Goal: Information Seeking & Learning: Learn about a topic

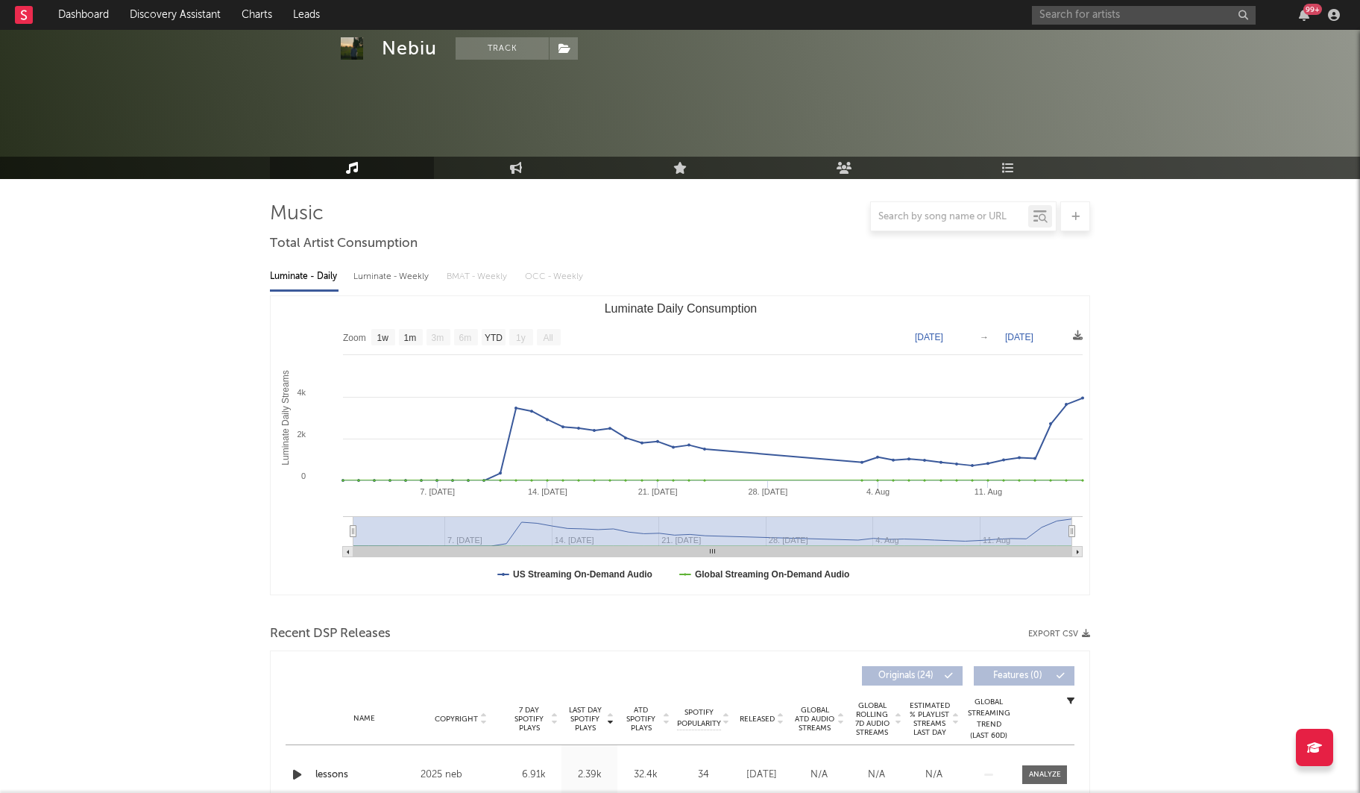
select select "1w"
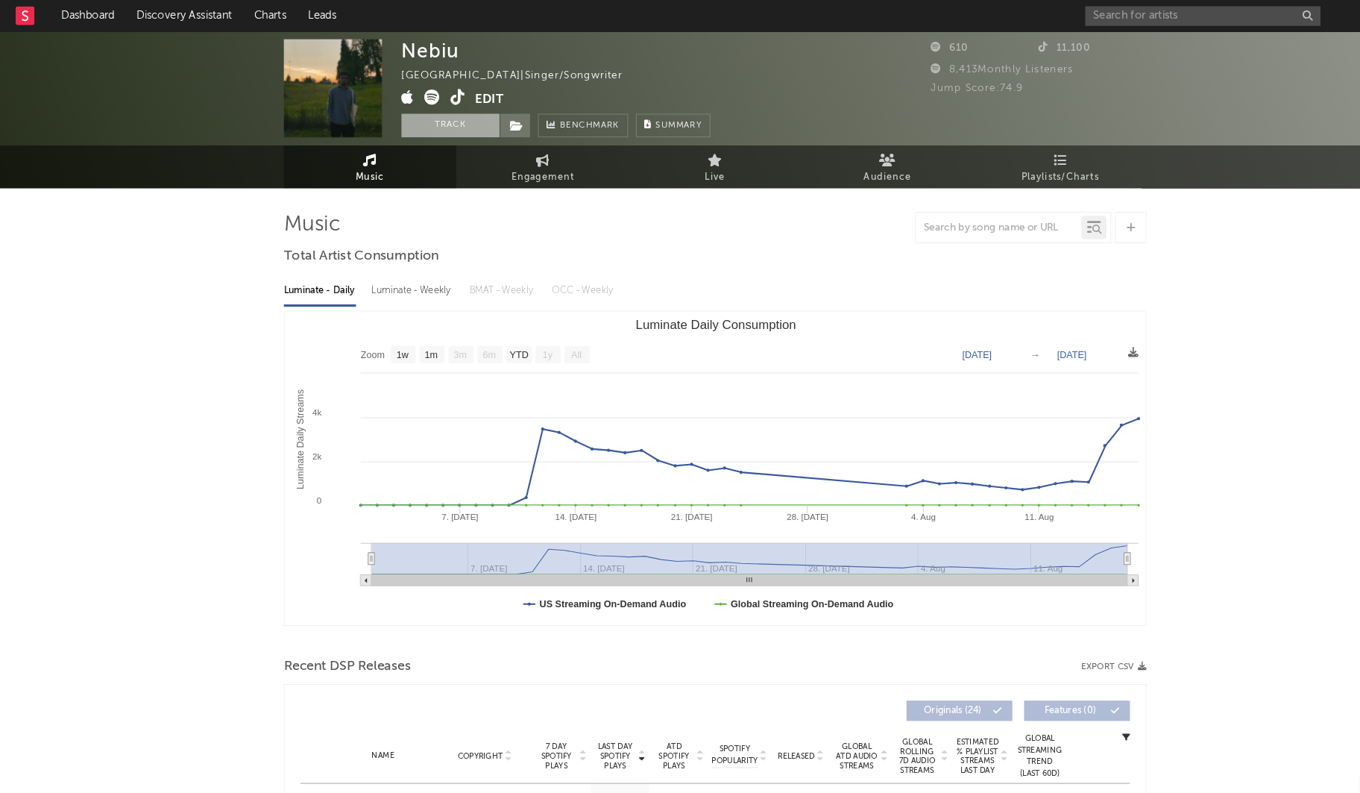
click at [417, 124] on button "Track" at bounding box center [428, 119] width 93 height 22
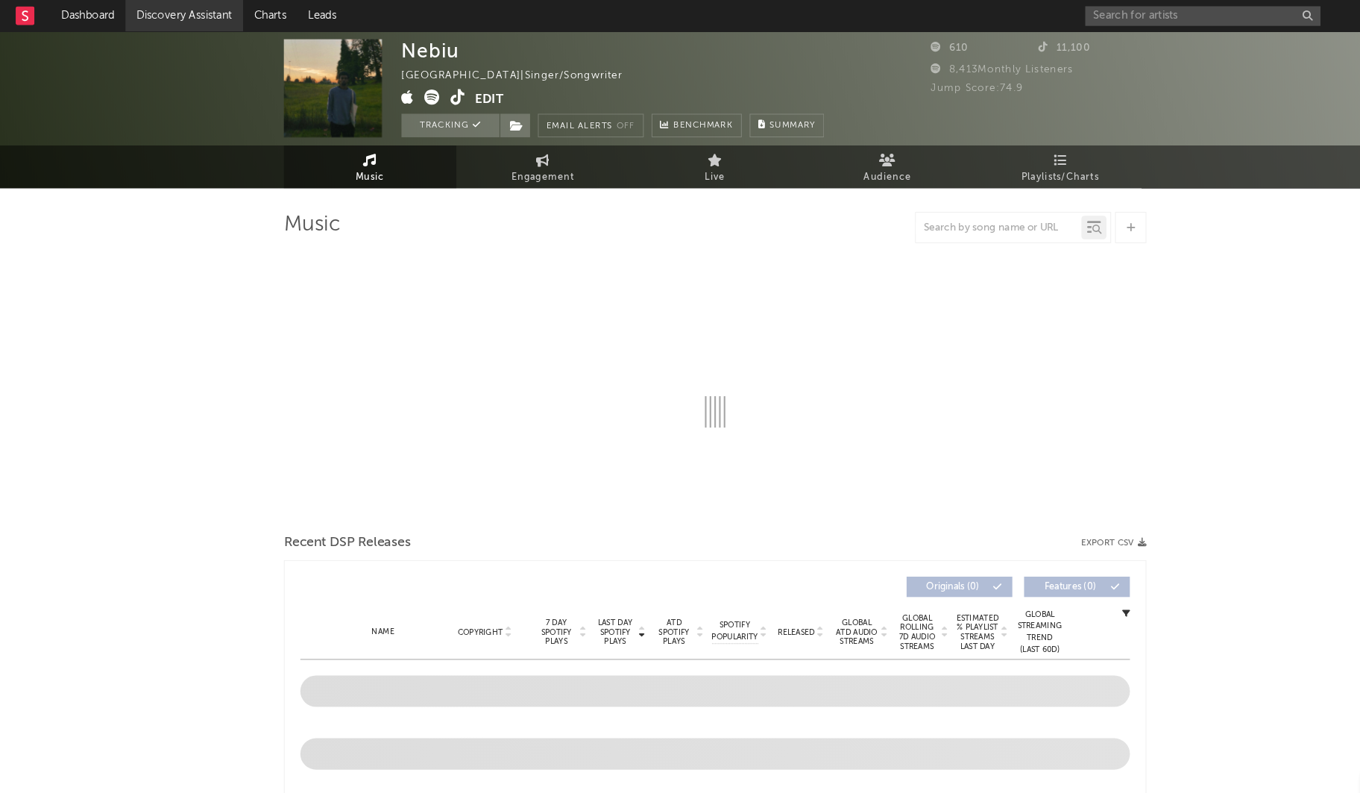
select select "1w"
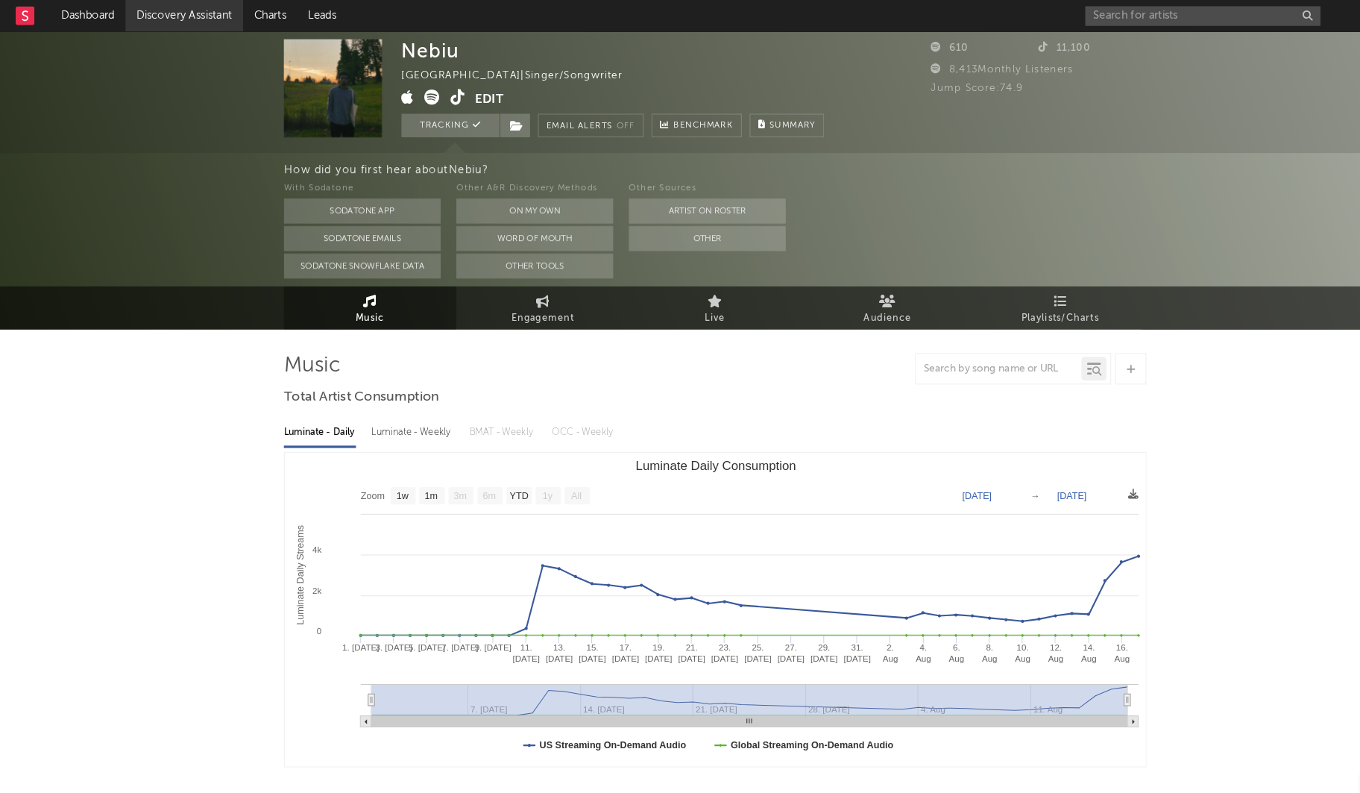
click at [160, 4] on link "Discovery Assistant" at bounding box center [175, 15] width 112 height 30
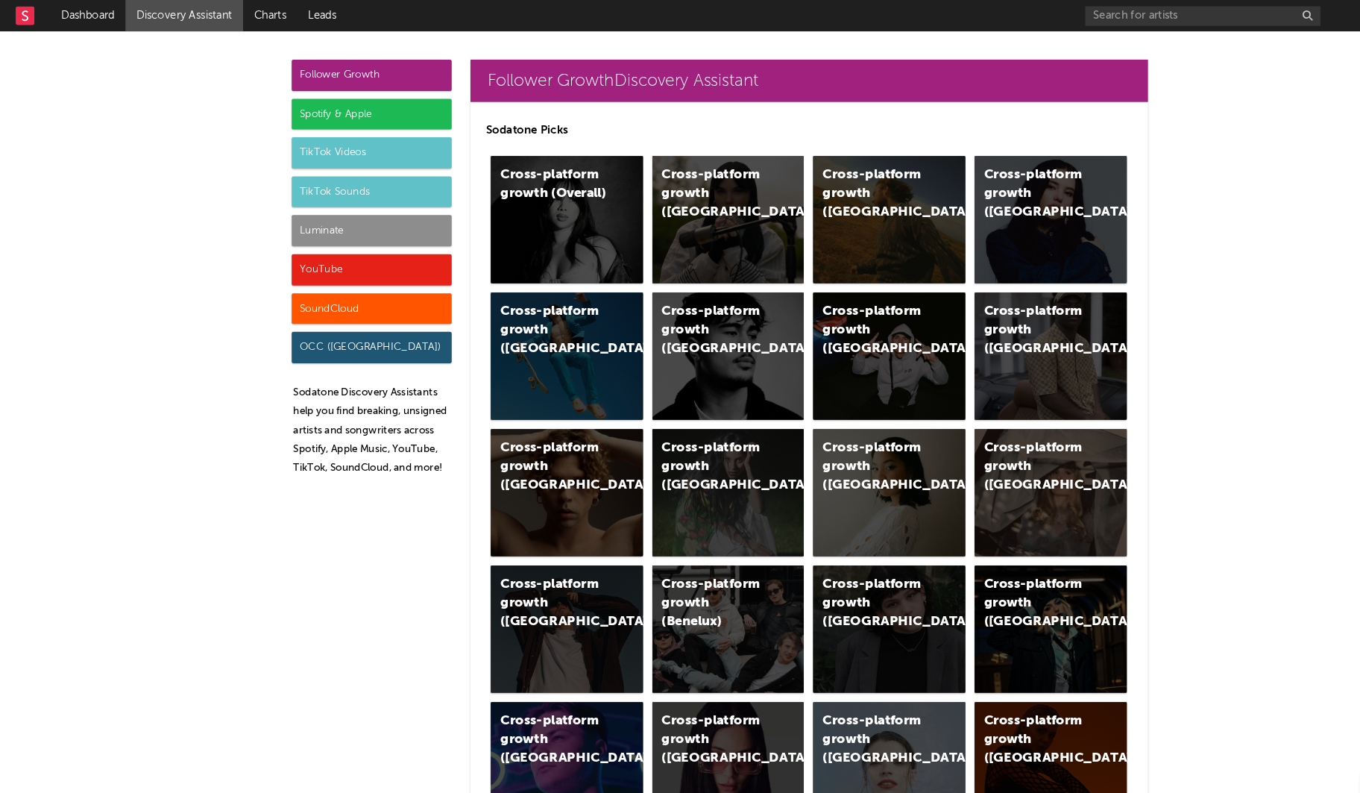
click at [327, 81] on div "Follower Growth" at bounding box center [353, 72] width 152 height 30
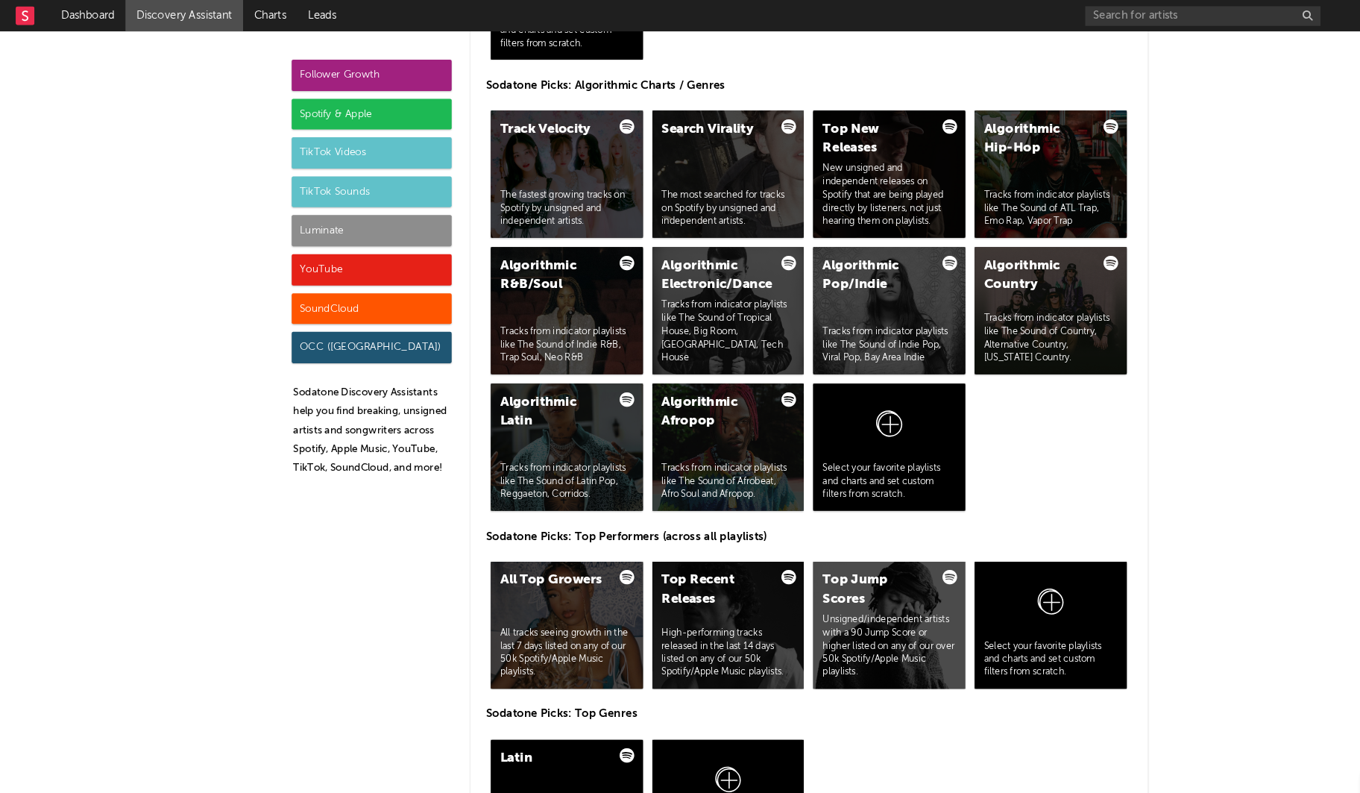
scroll to position [1841, 0]
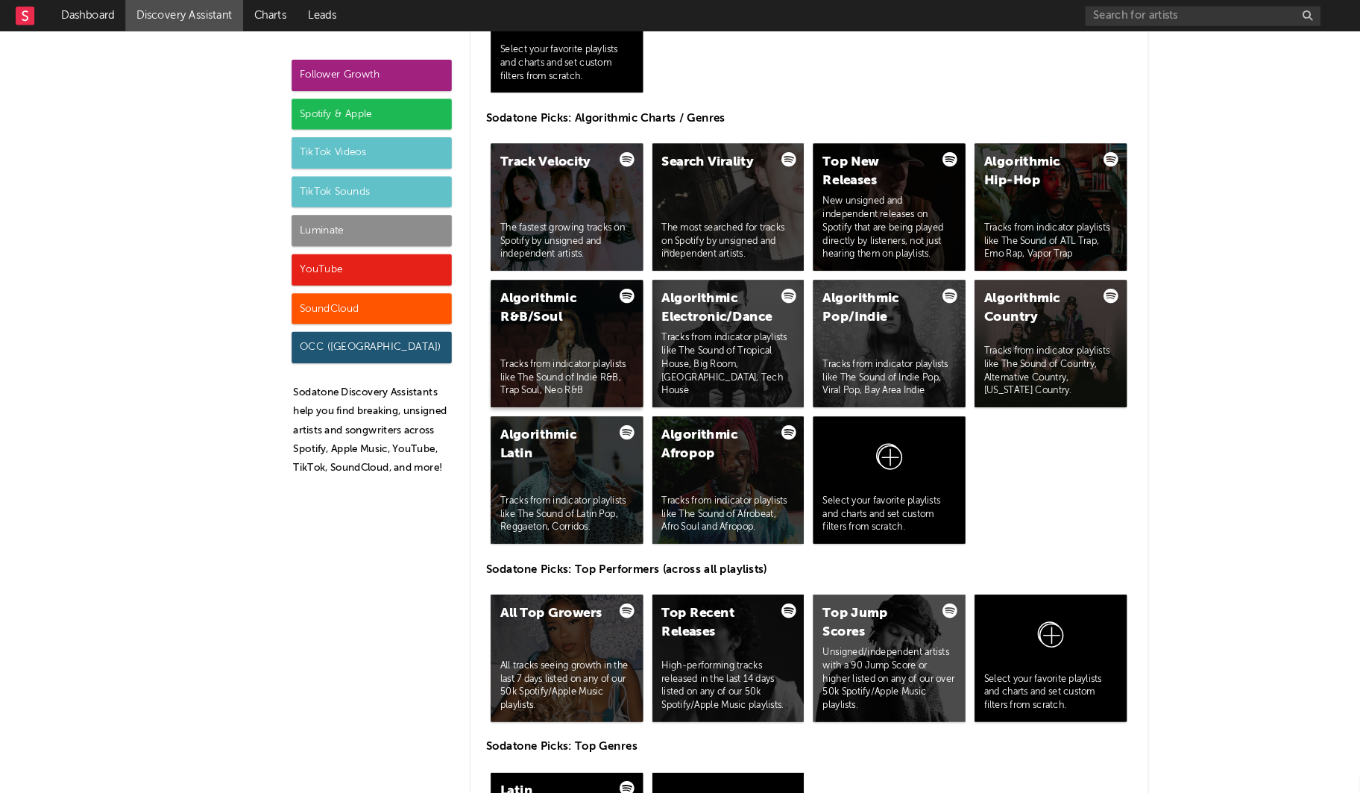
click at [524, 324] on div "Algorithmic R&B/Soul Tracks from indicator playlists like The Sound of Indie R&…" at bounding box center [539, 326] width 145 height 121
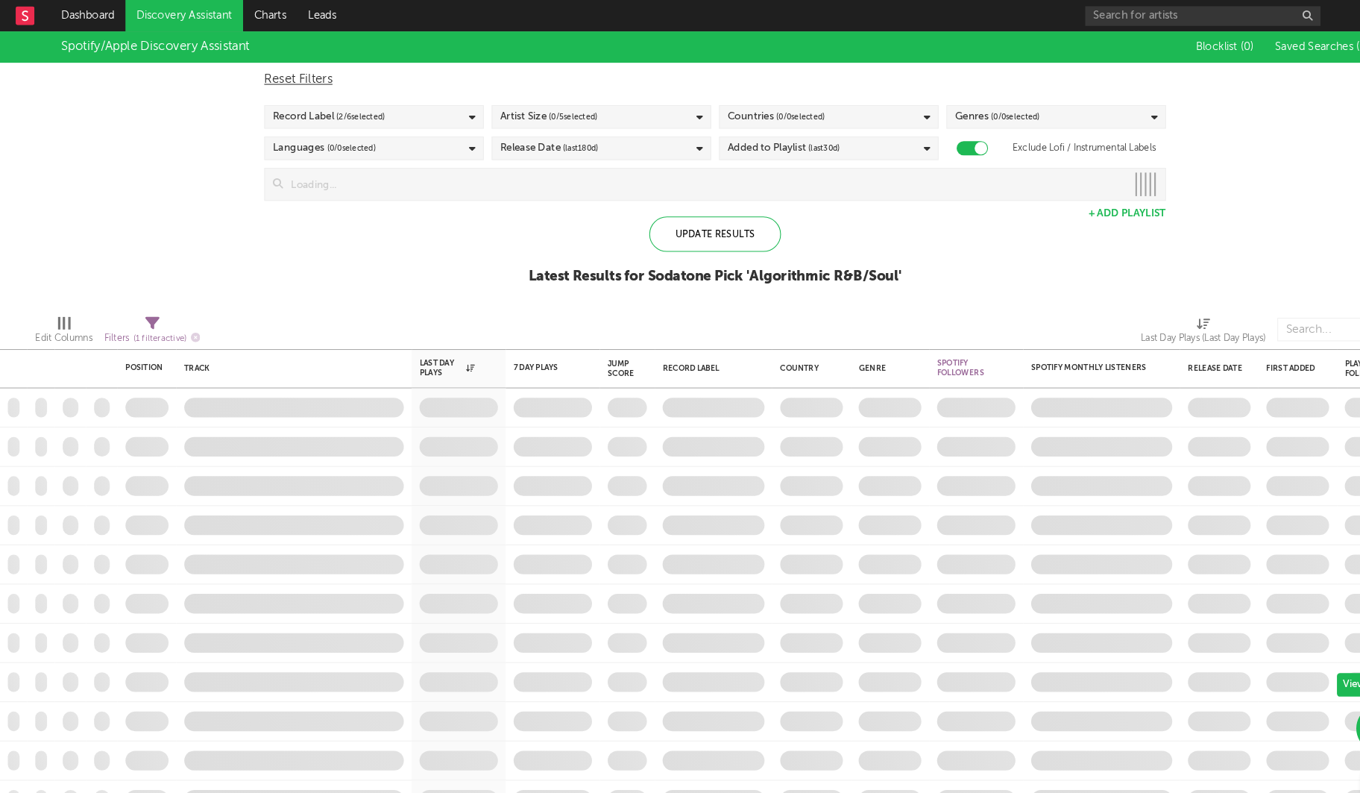
checkbox input "true"
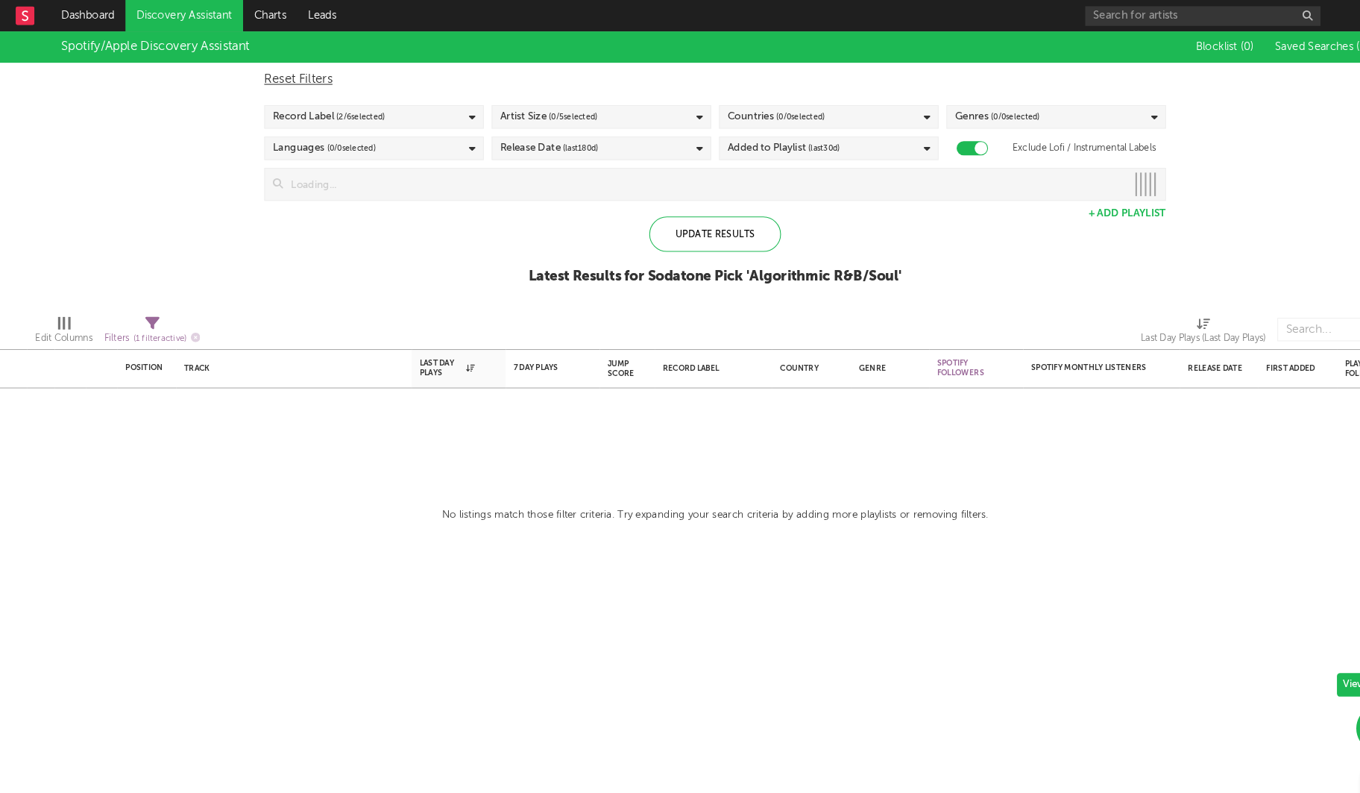
click at [132, 13] on link "Discovery Assistant" at bounding box center [175, 15] width 112 height 30
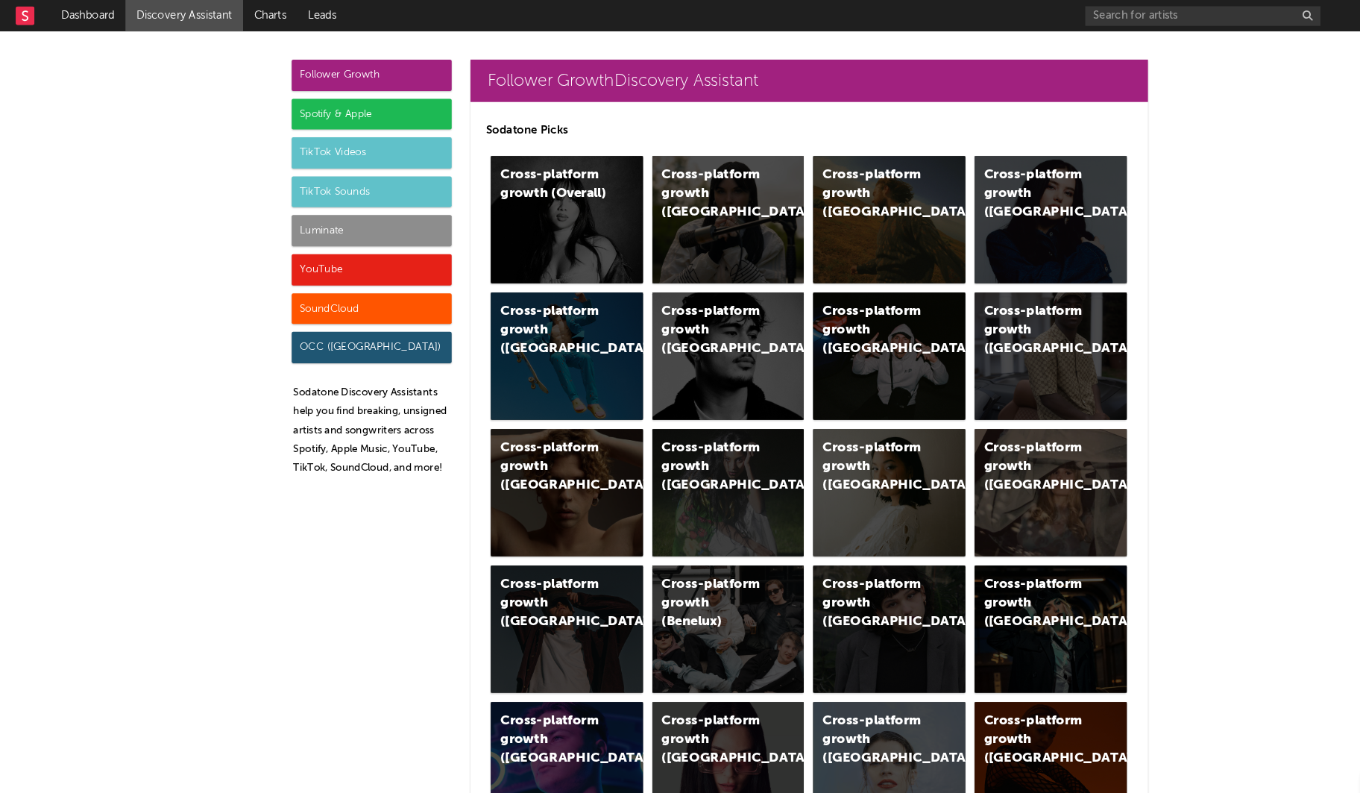
click at [349, 60] on div "Follower Growth" at bounding box center [353, 72] width 152 height 30
click at [356, 221] on div "Luminate" at bounding box center [353, 219] width 152 height 30
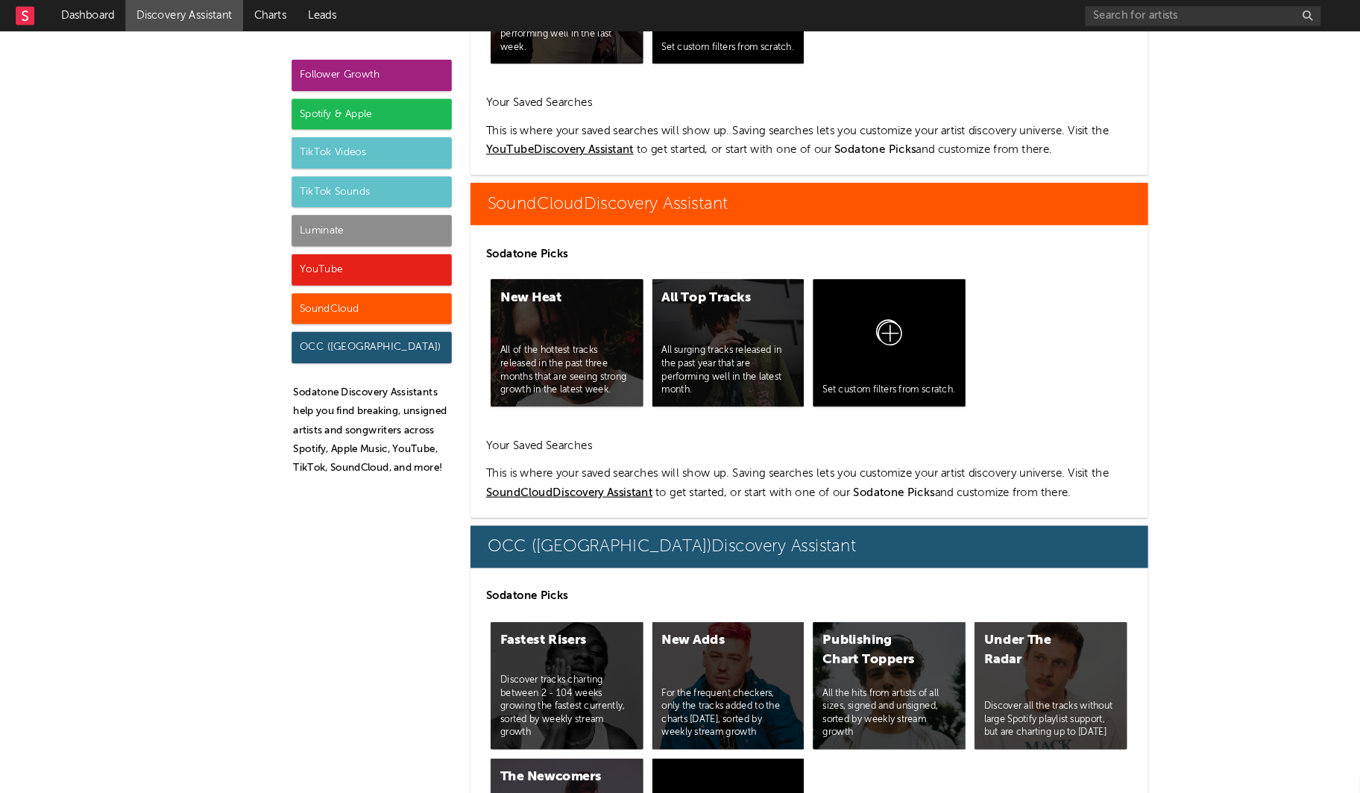
scroll to position [9082, 0]
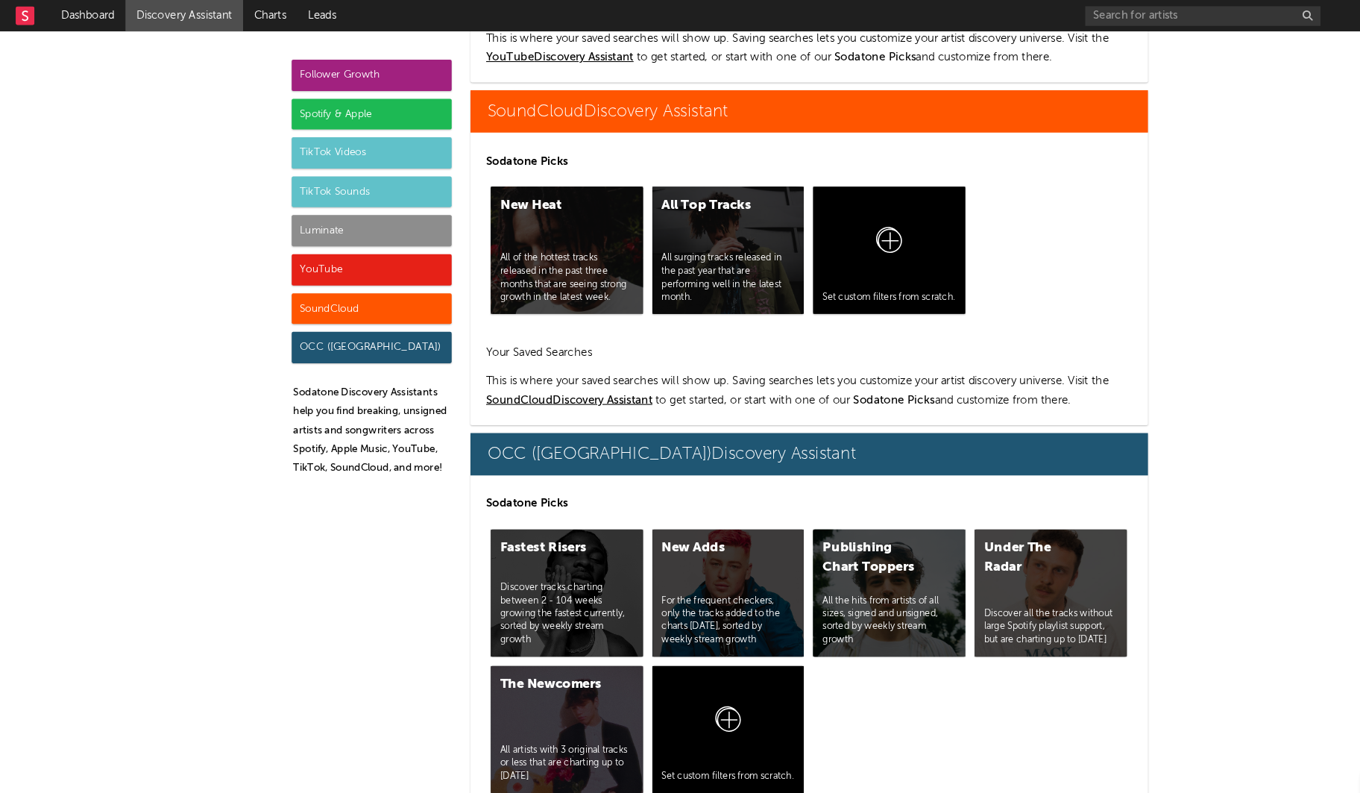
click at [336, 62] on div "Follower Growth" at bounding box center [353, 72] width 152 height 30
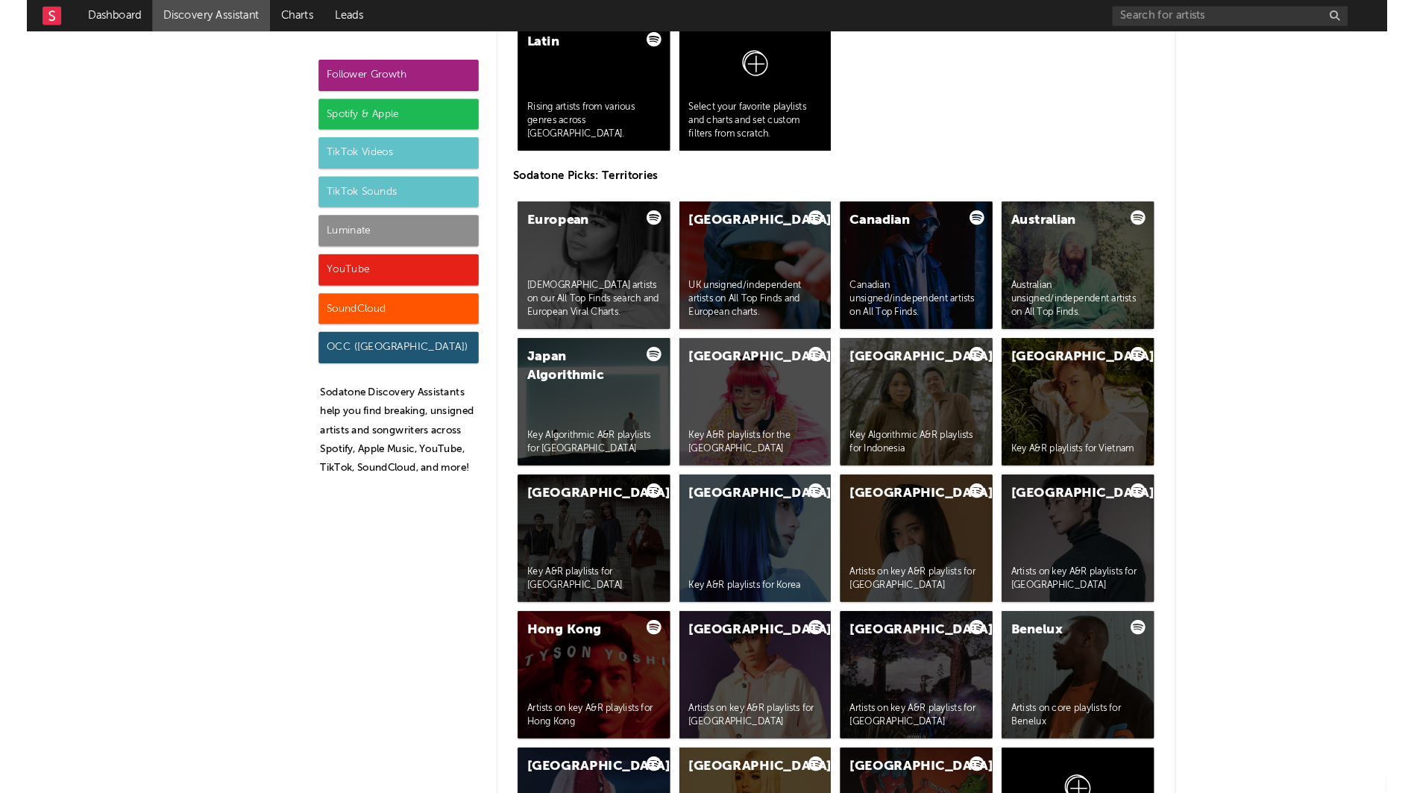
scroll to position [0, 0]
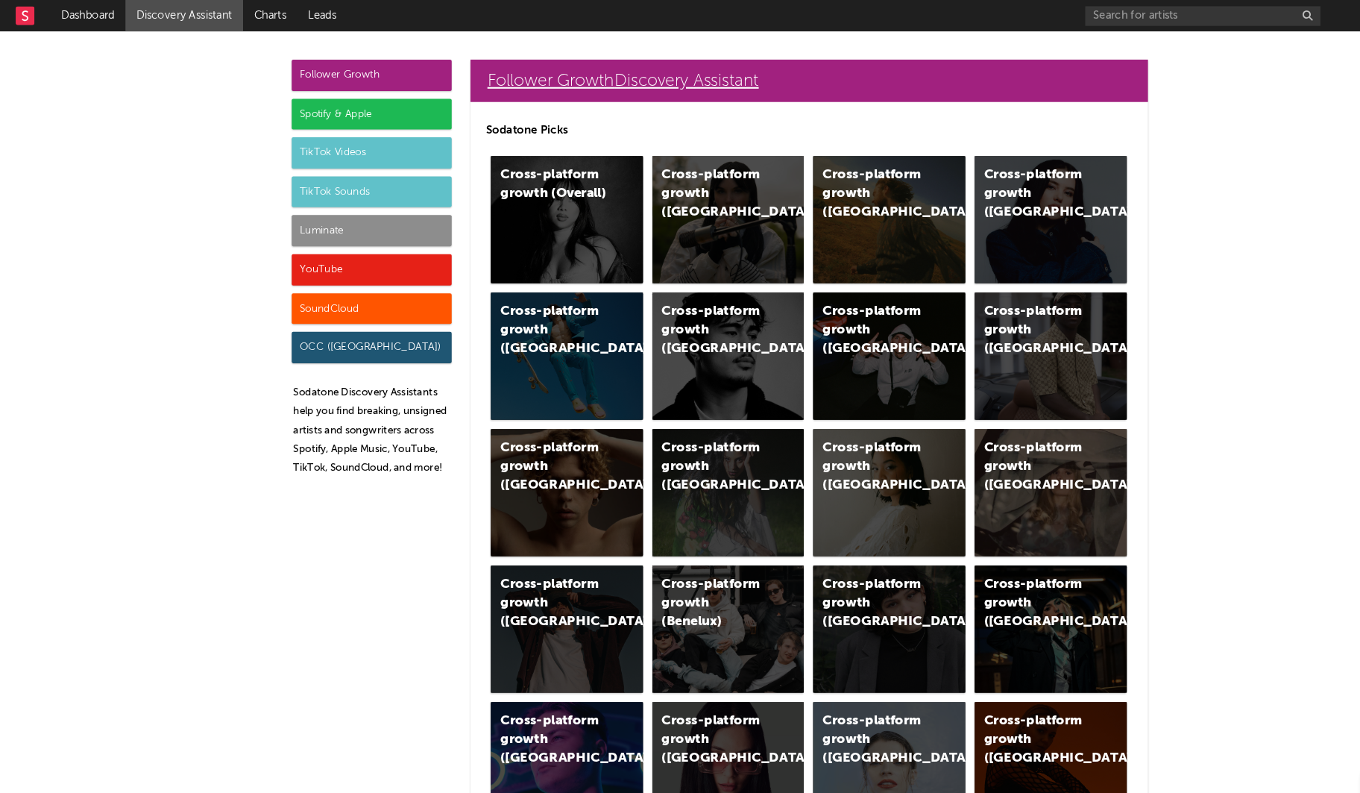
click at [494, 63] on link "Follower Growth Discovery Assistant" at bounding box center [769, 77] width 644 height 40
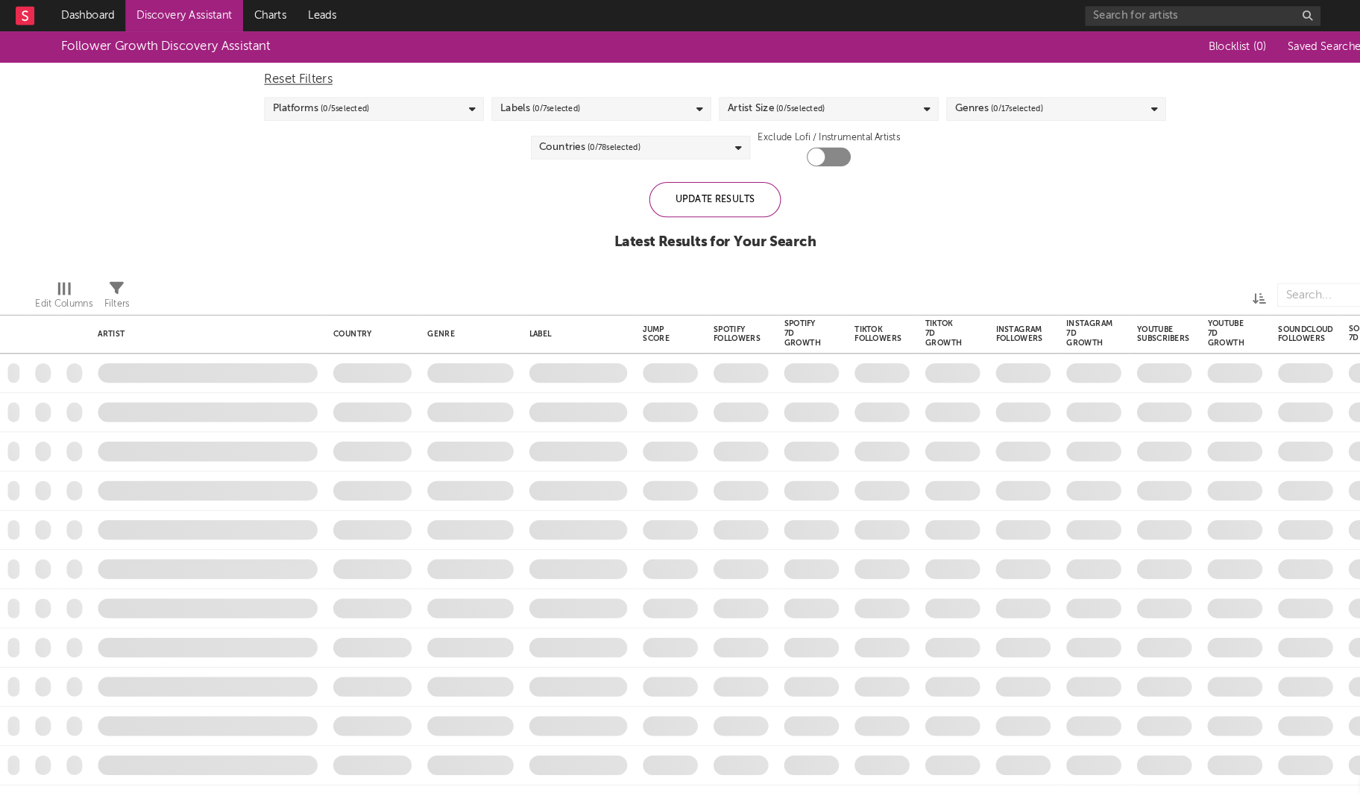
checkbox input "true"
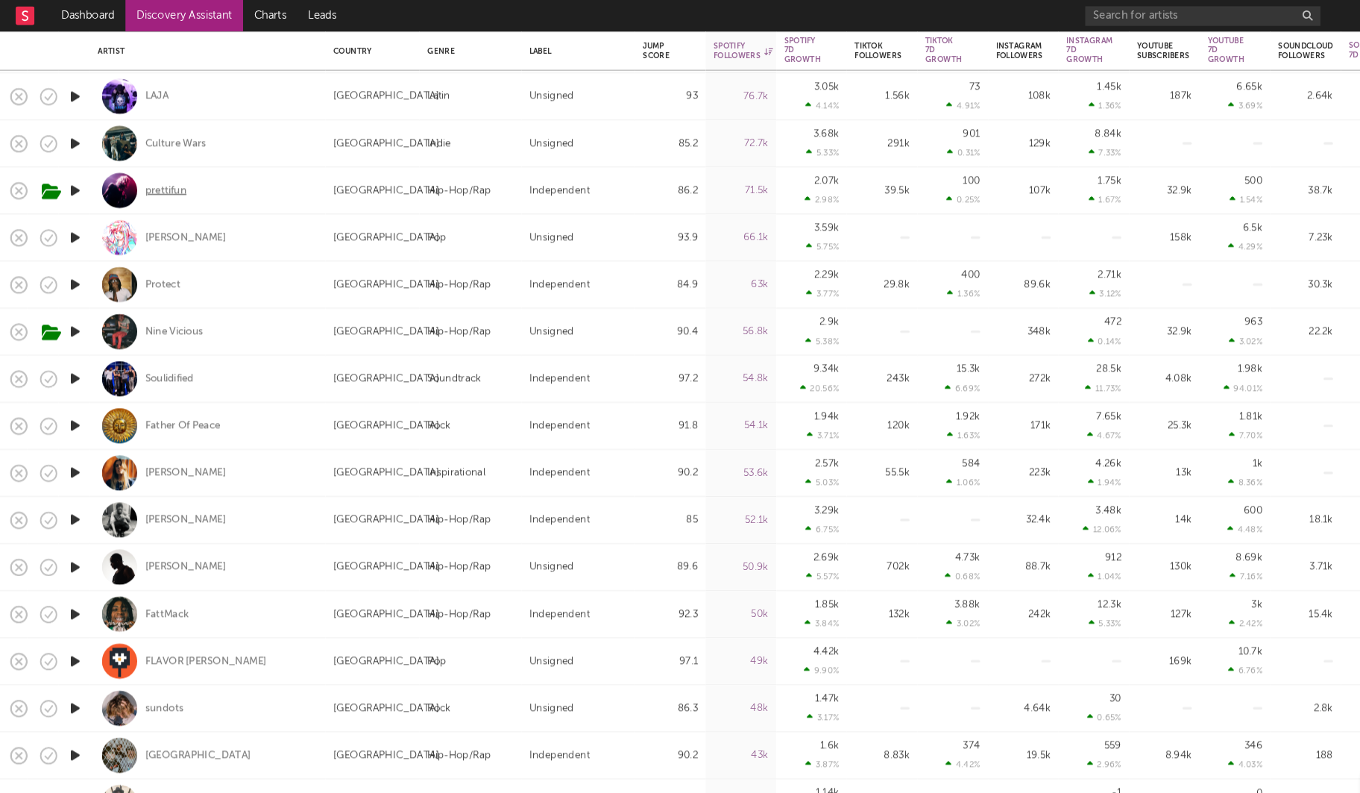
click at [145, 182] on div "prettifun" at bounding box center [158, 181] width 40 height 13
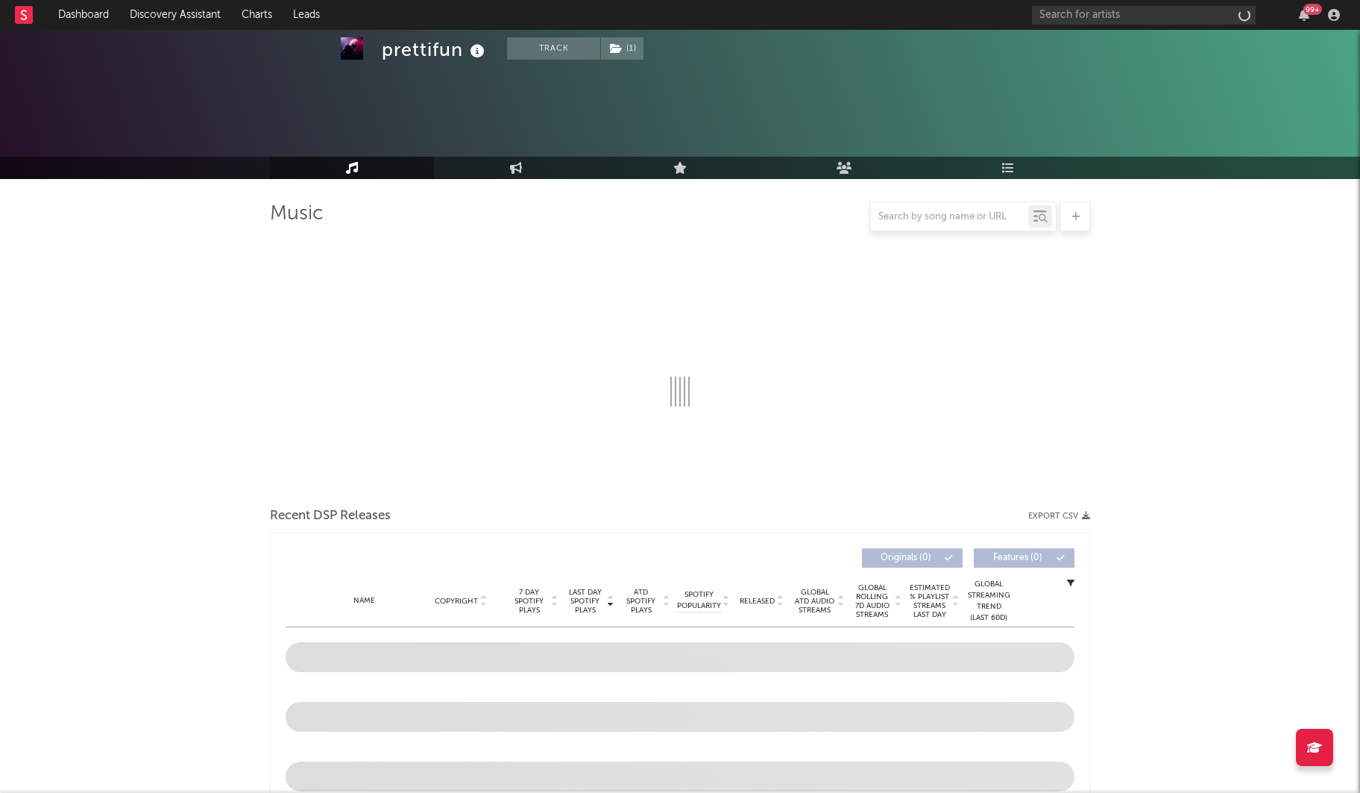
scroll to position [153, 0]
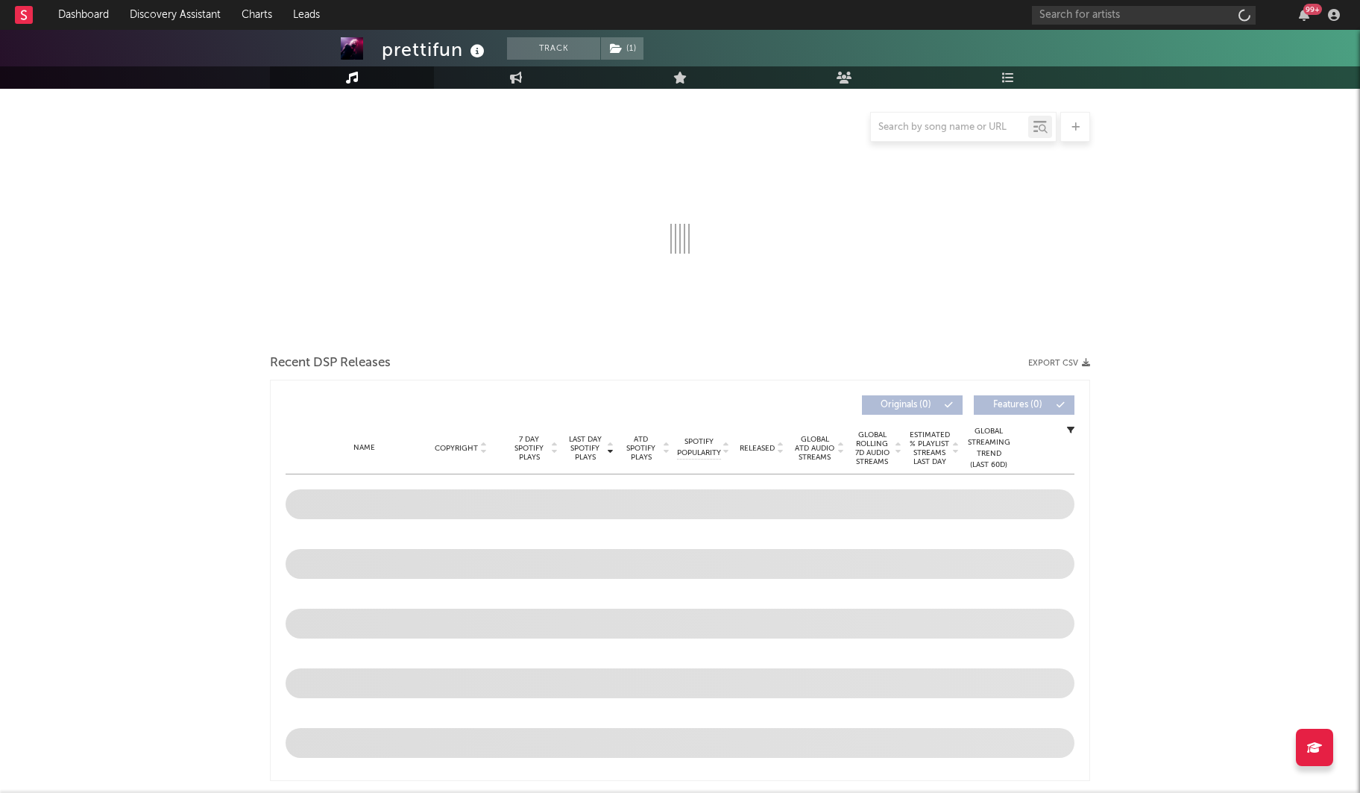
select select "6m"
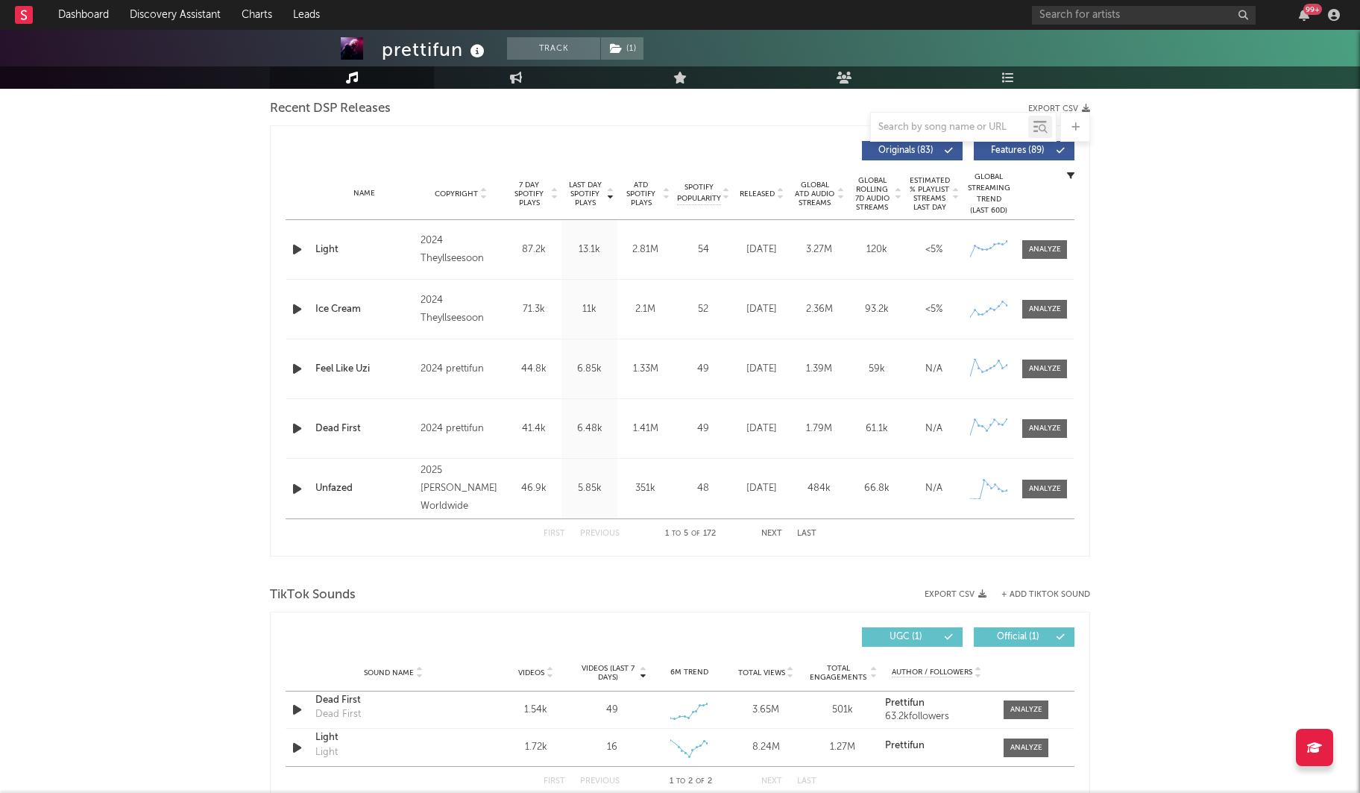
scroll to position [482, 0]
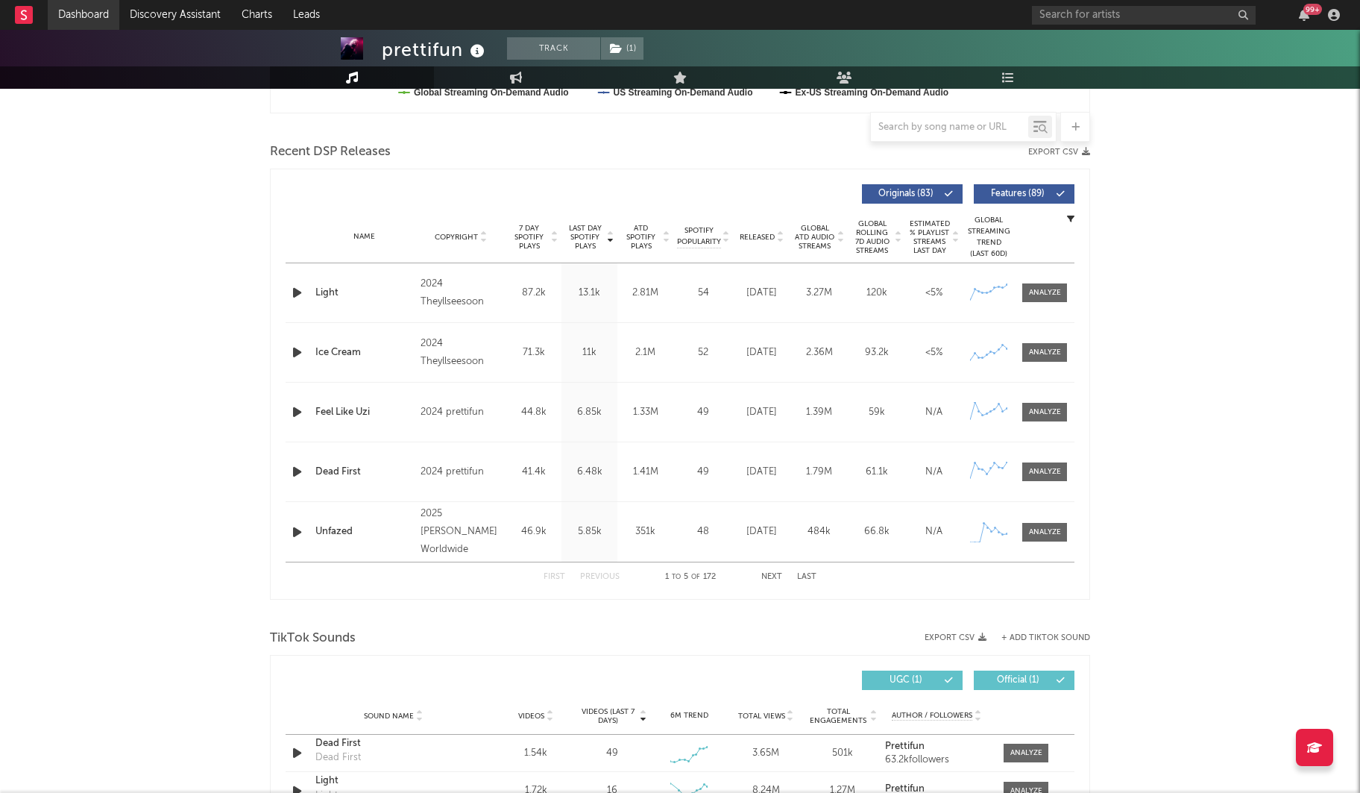
click at [84, 13] on link "Dashboard" at bounding box center [84, 15] width 72 height 30
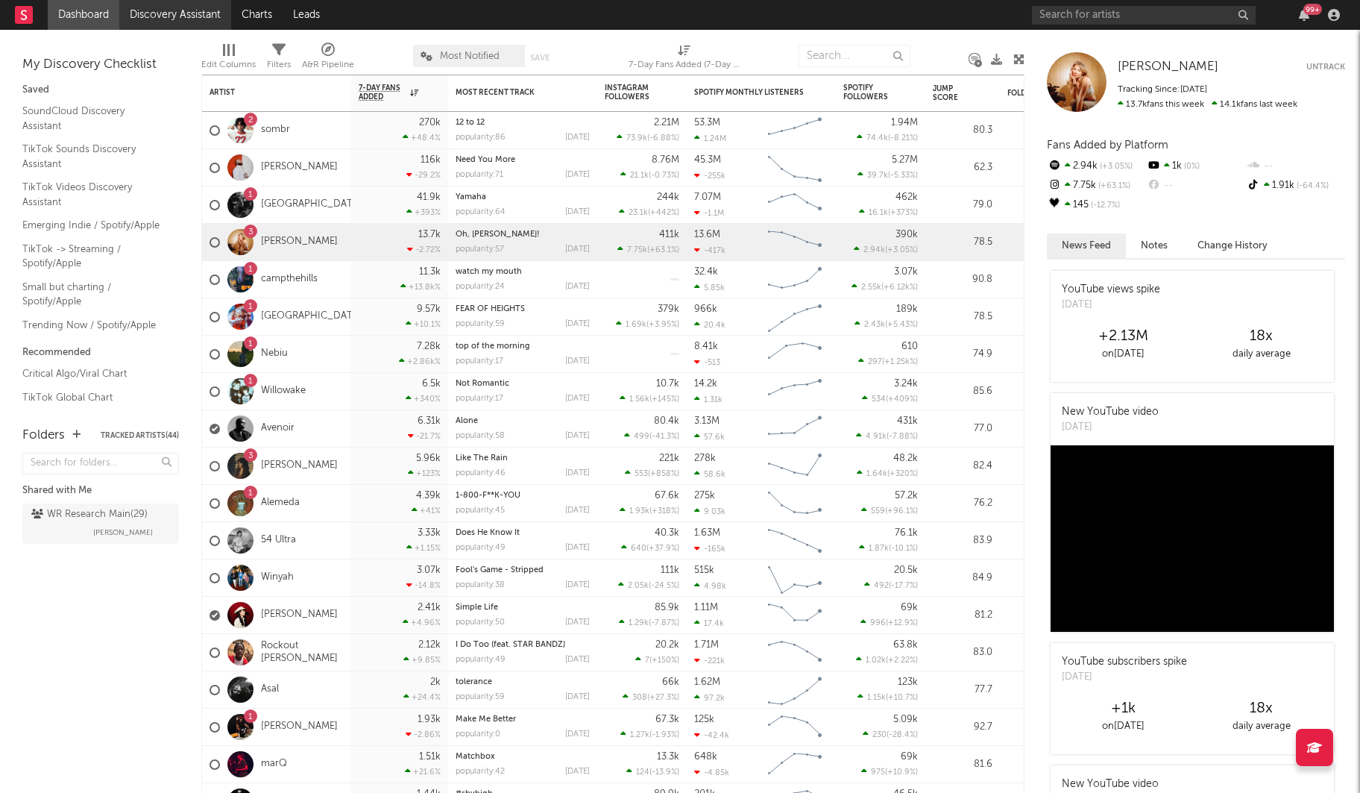
click at [174, 25] on link "Discovery Assistant" at bounding box center [175, 15] width 112 height 30
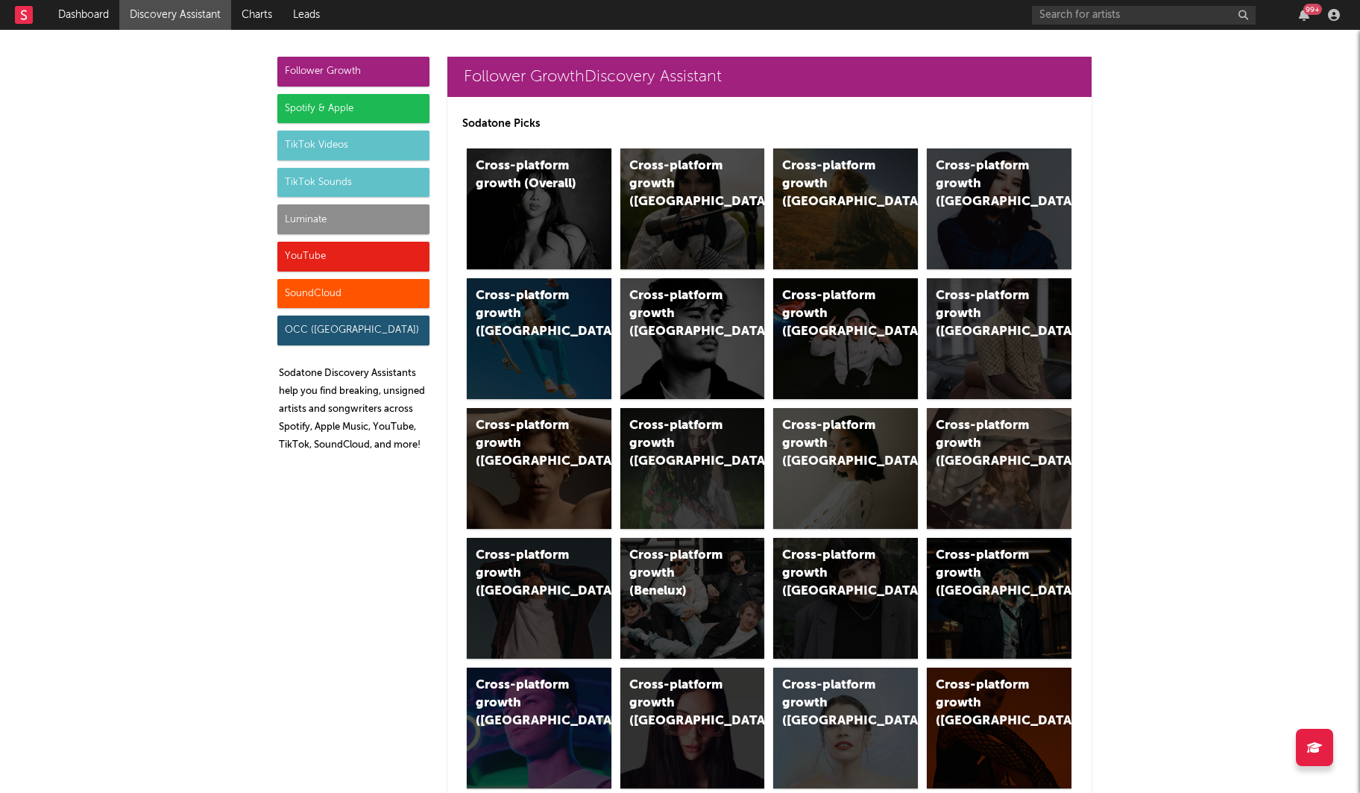
click at [378, 218] on div "Luminate" at bounding box center [353, 219] width 152 height 30
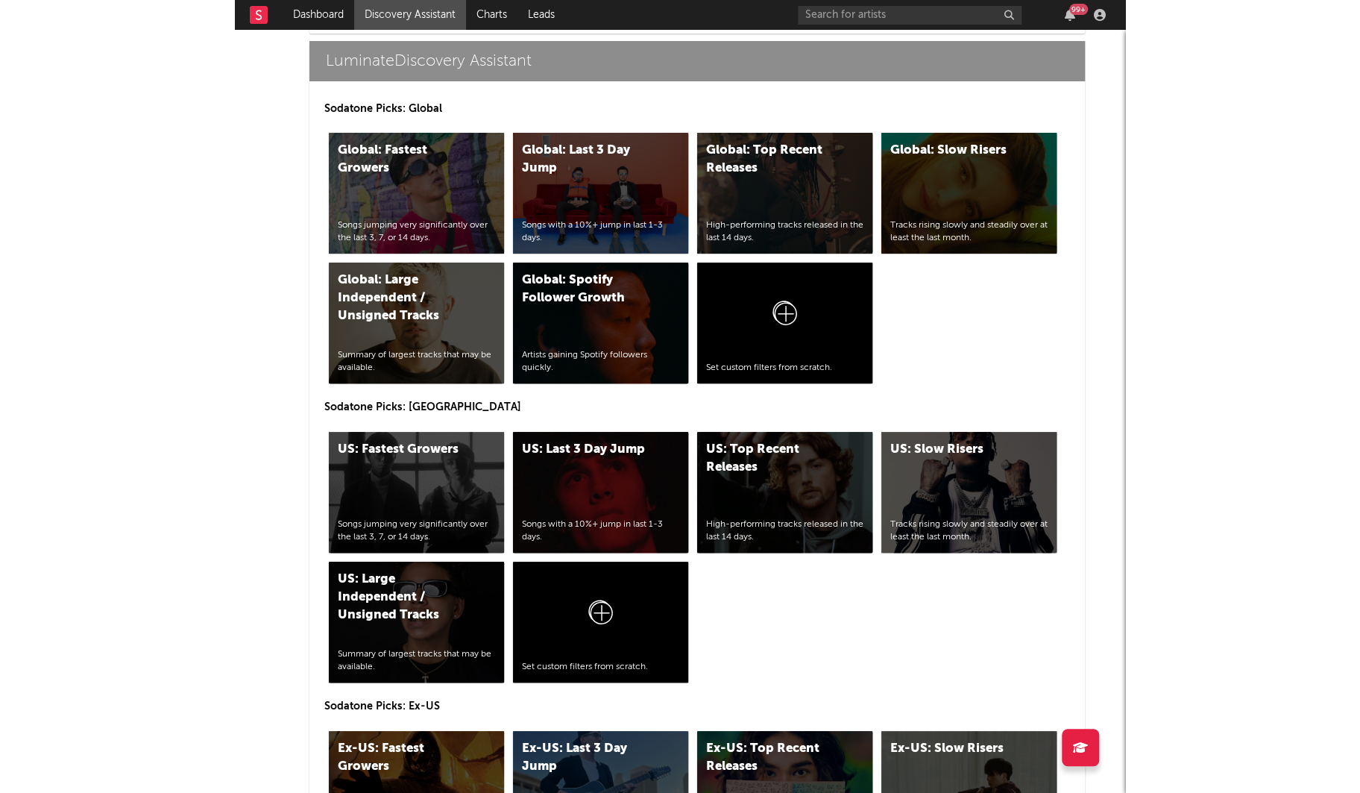
scroll to position [6733, 0]
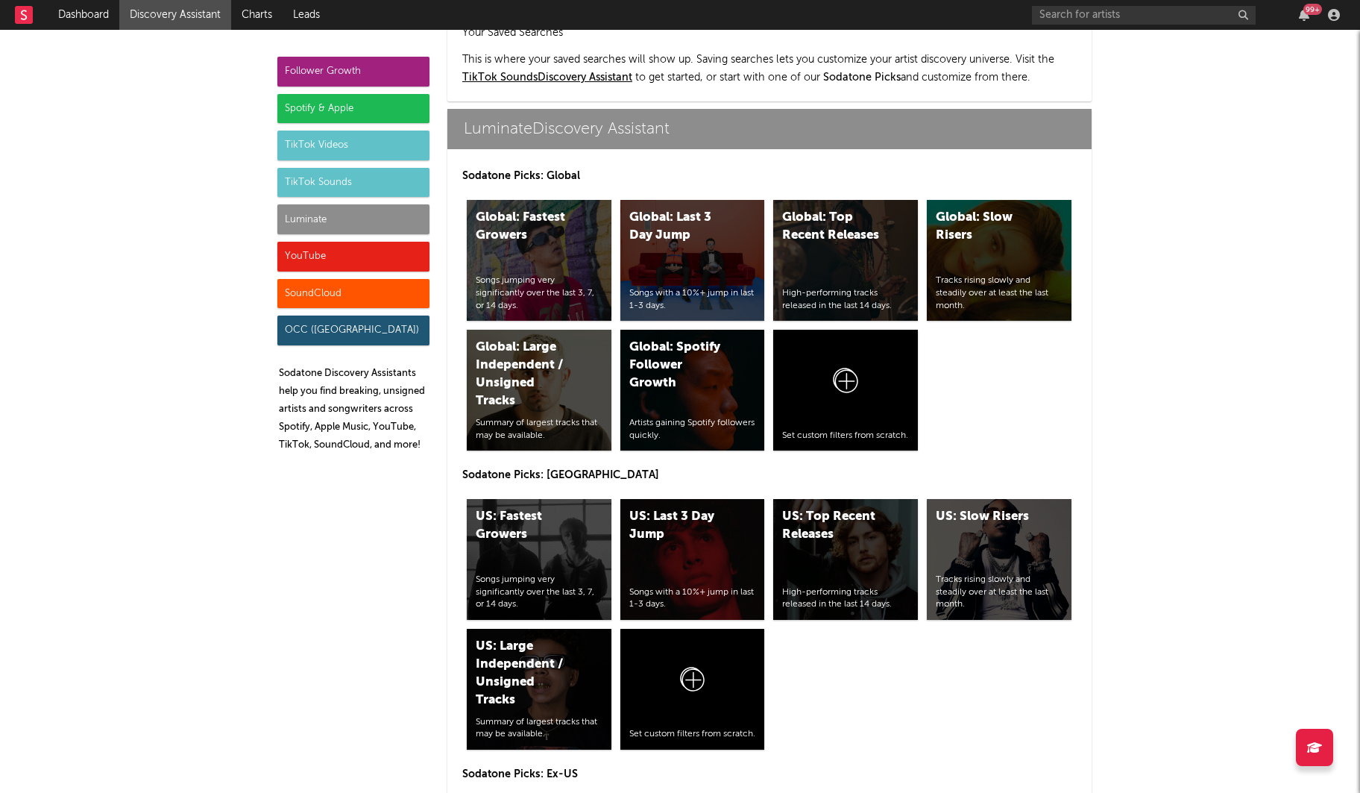
click at [342, 94] on div "Spotify & Apple" at bounding box center [353, 109] width 152 height 30
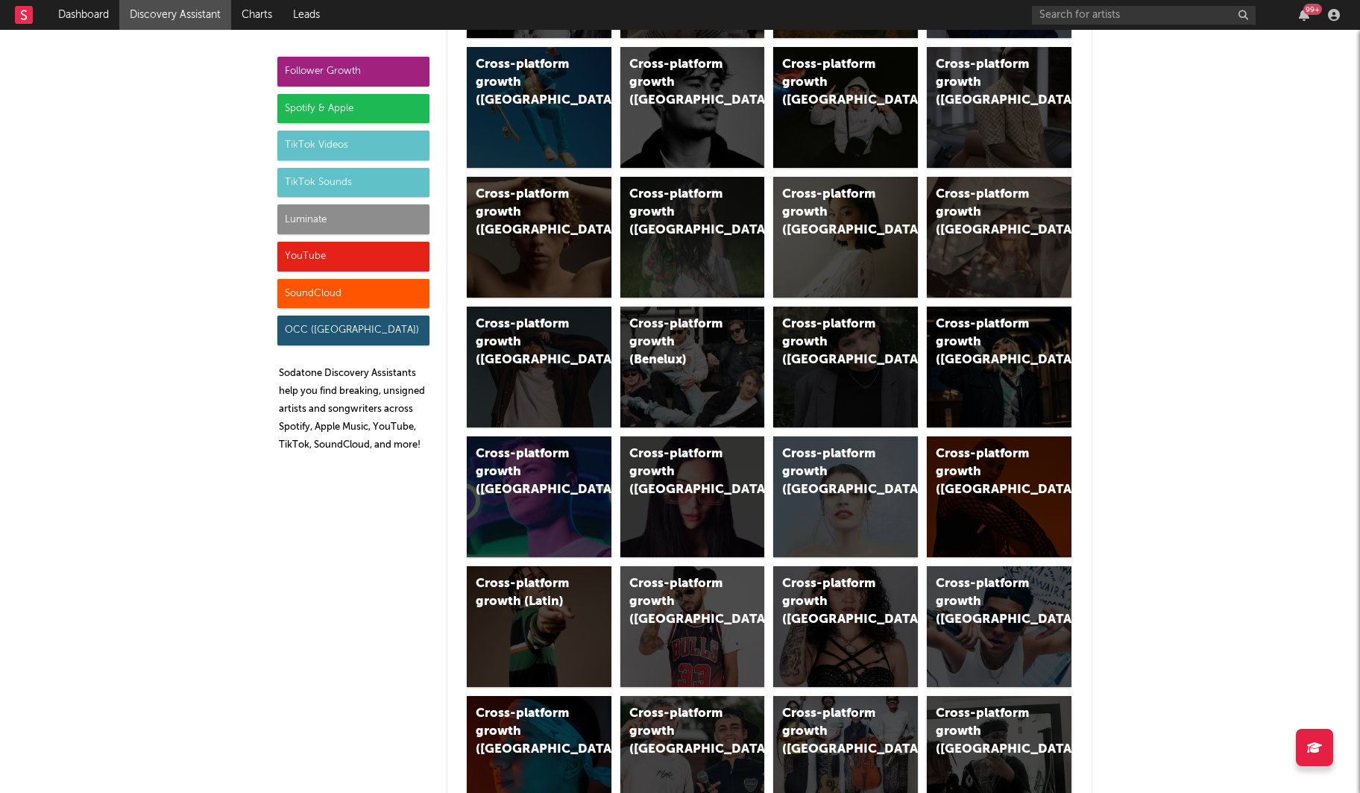
scroll to position [0, 0]
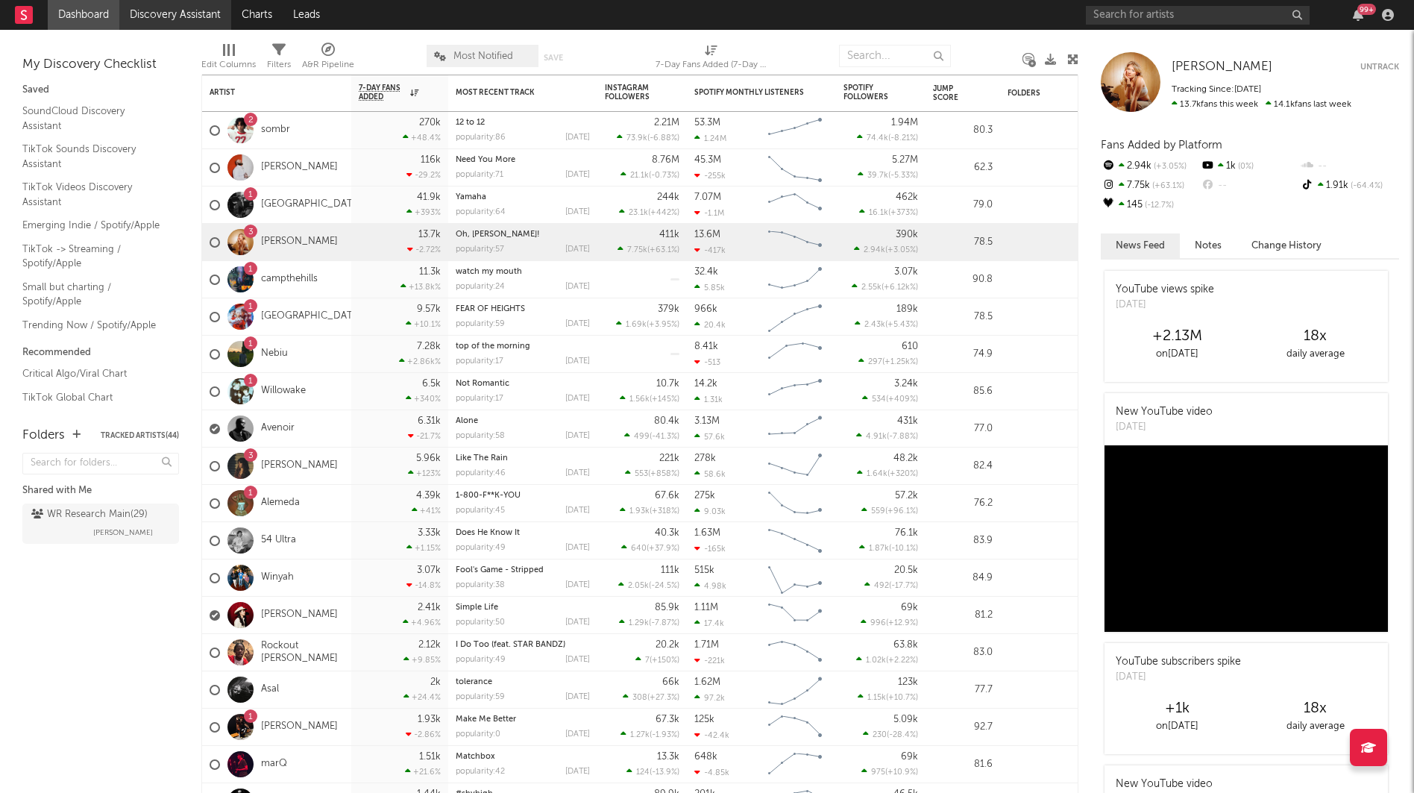
click at [167, 13] on link "Discovery Assistant" at bounding box center [175, 15] width 112 height 30
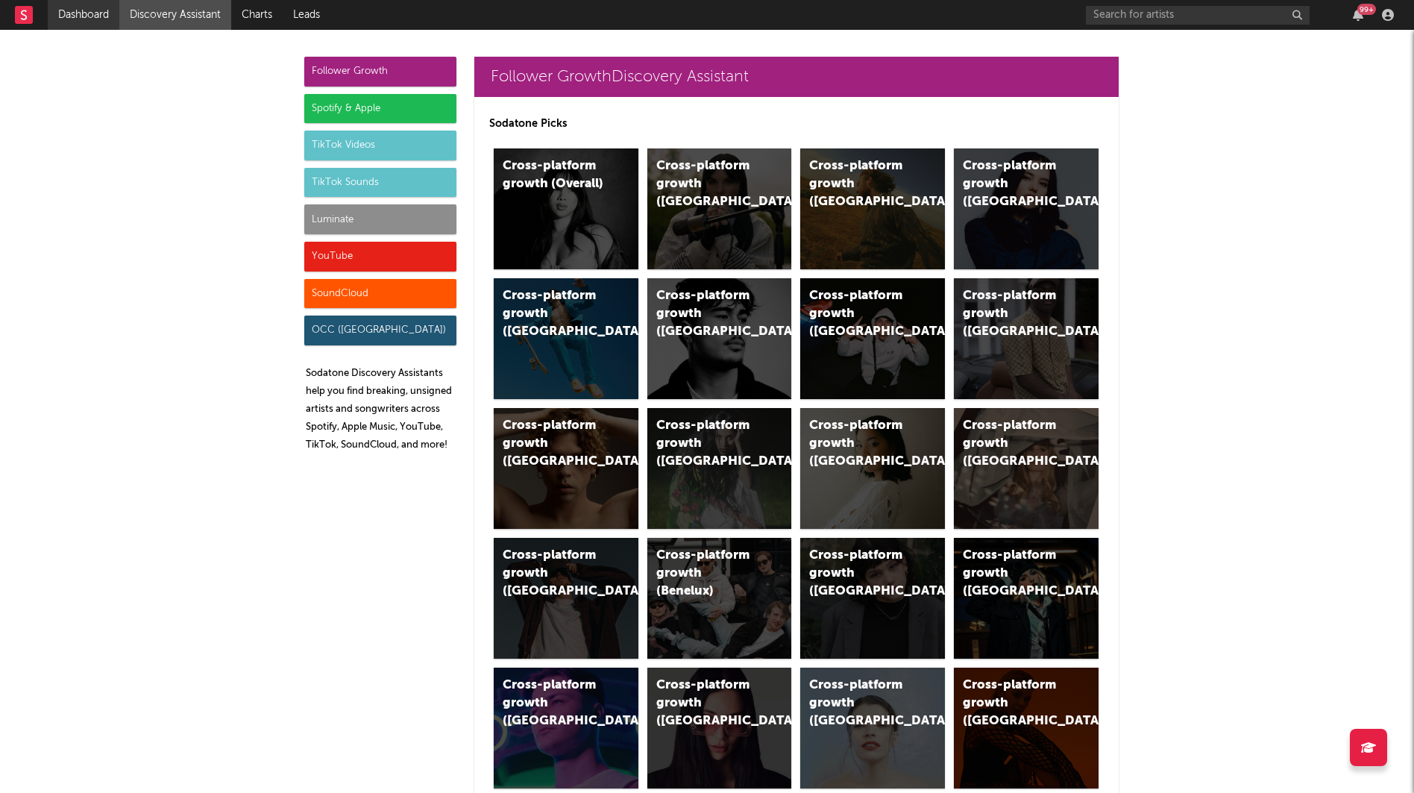
click at [94, 10] on link "Dashboard" at bounding box center [84, 15] width 72 height 30
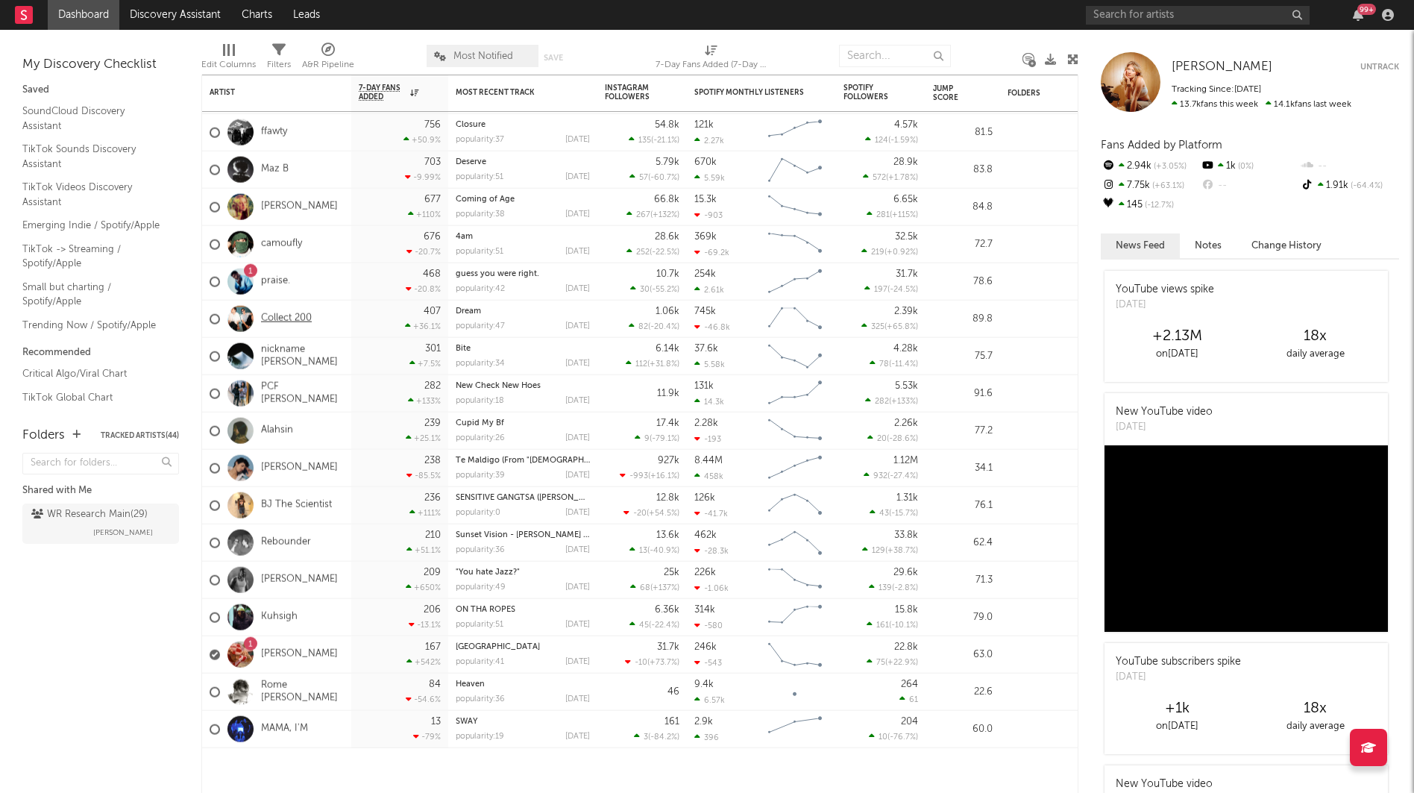
click at [294, 318] on link "Collect 200" at bounding box center [286, 318] width 51 height 13
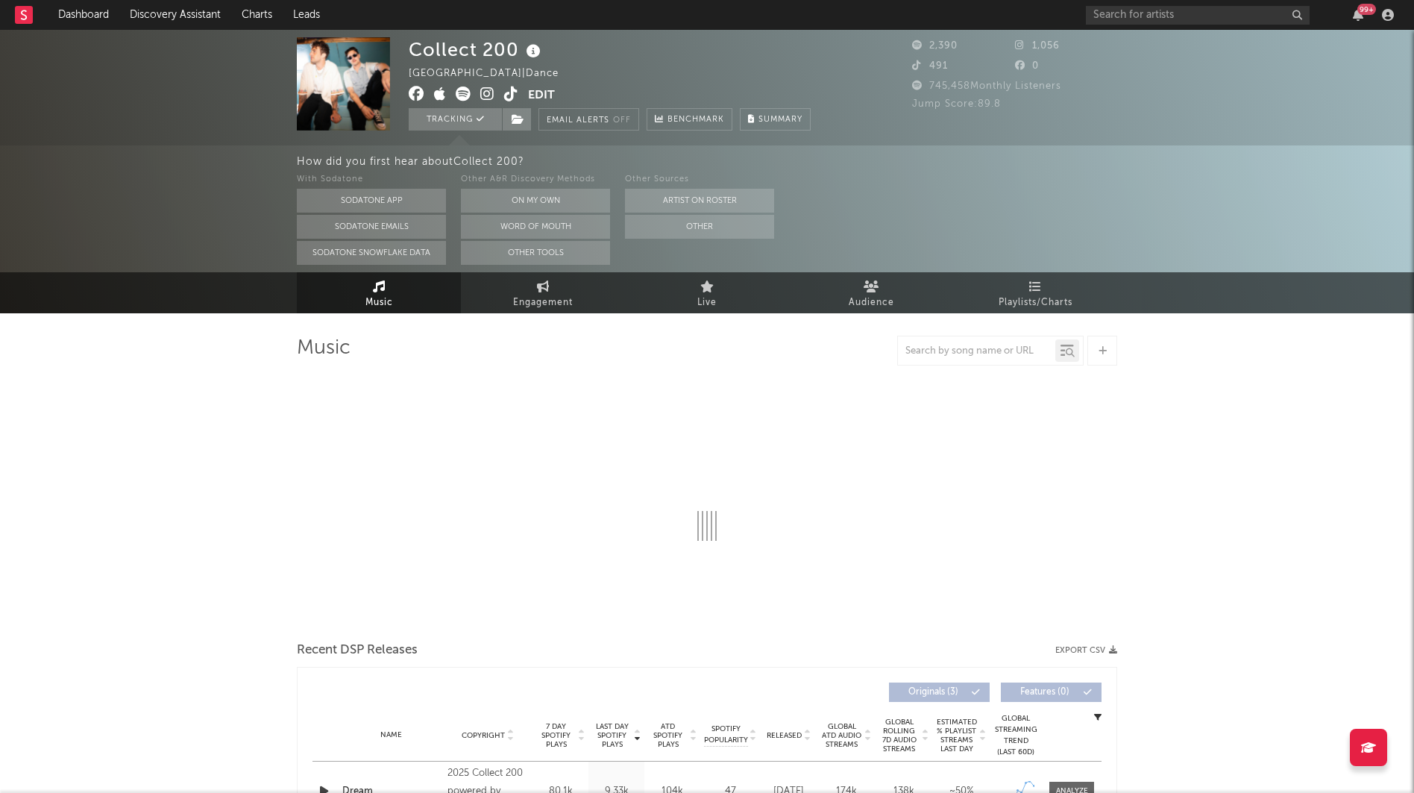
select select "1w"
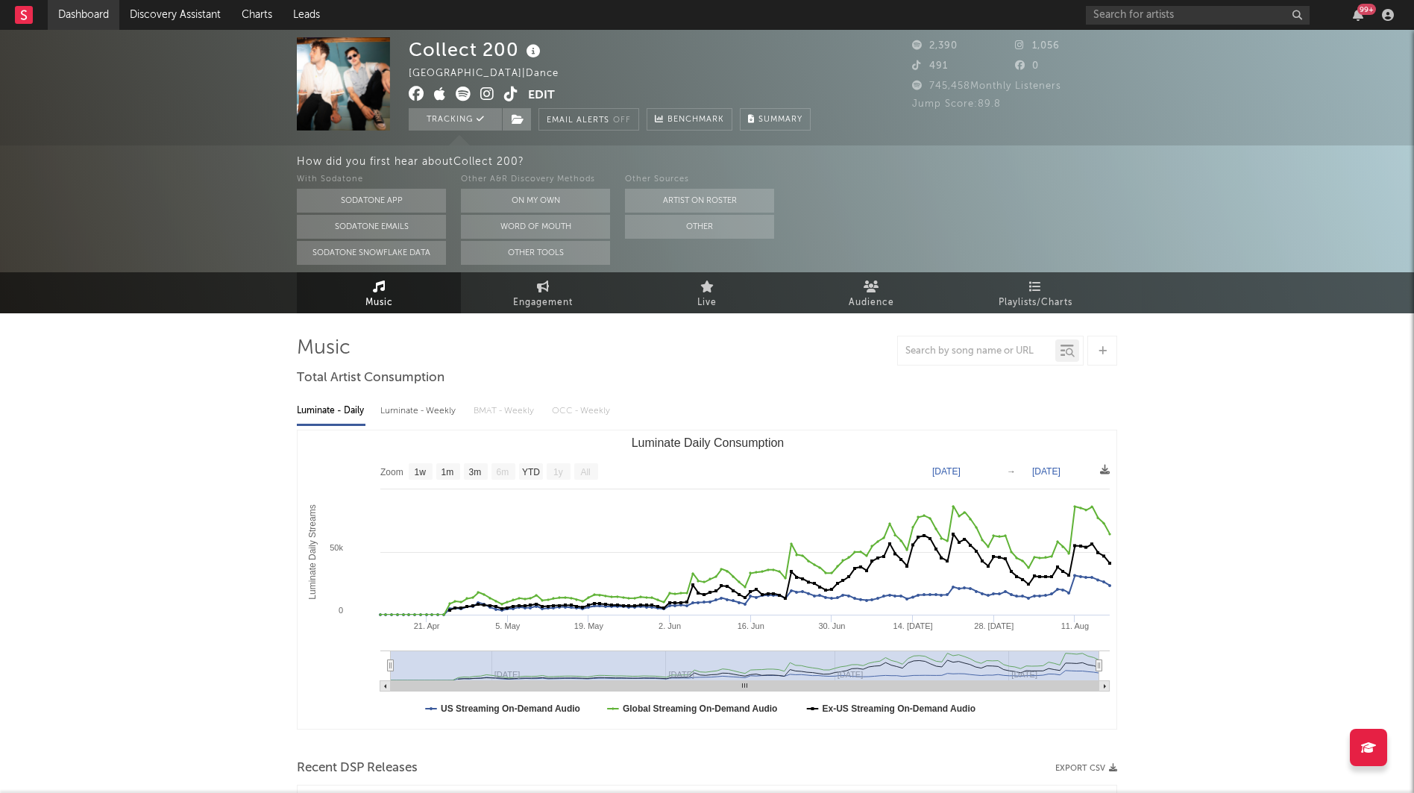
click at [92, 12] on link "Dashboard" at bounding box center [84, 15] width 72 height 30
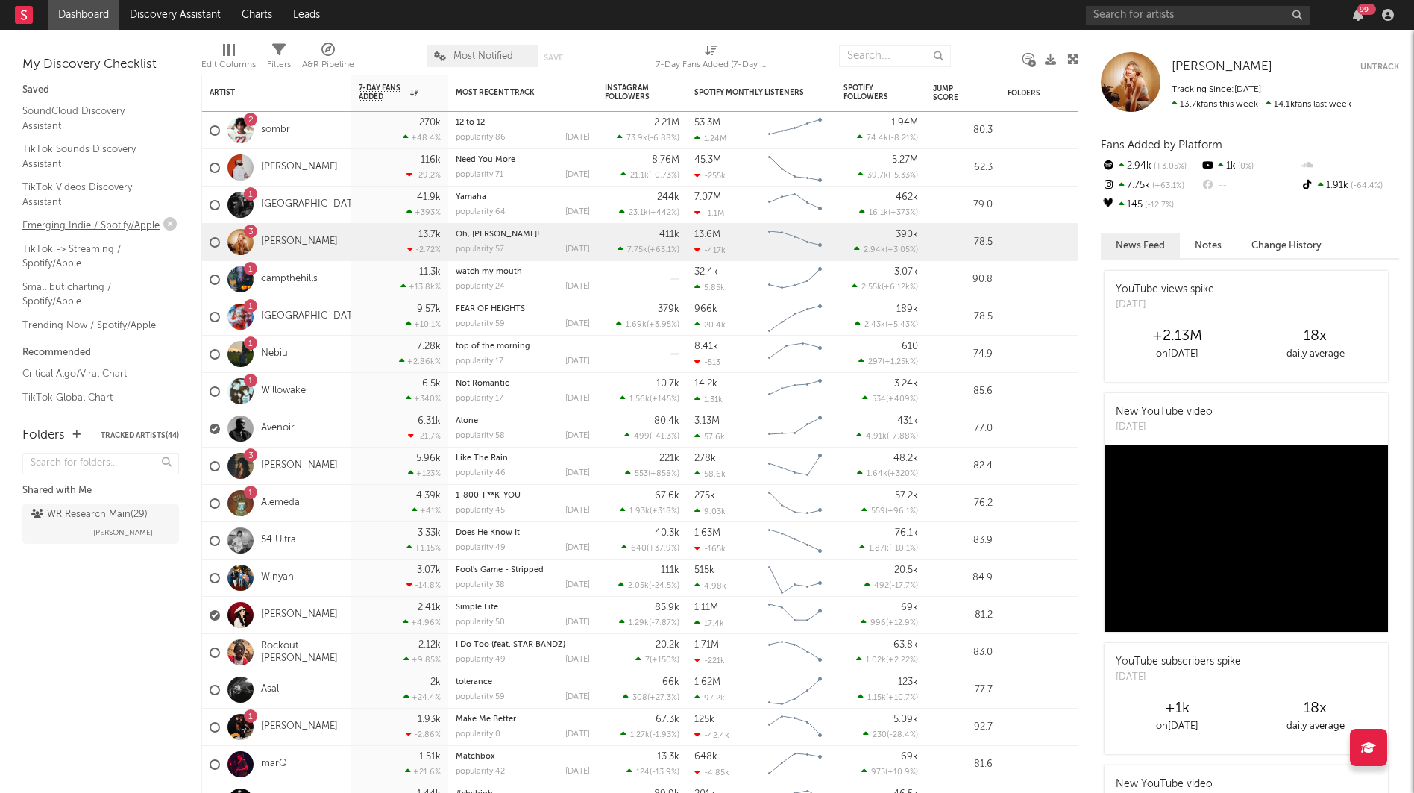
click at [101, 224] on link "Emerging Indie / Spotify/Apple" at bounding box center [93, 225] width 142 height 16
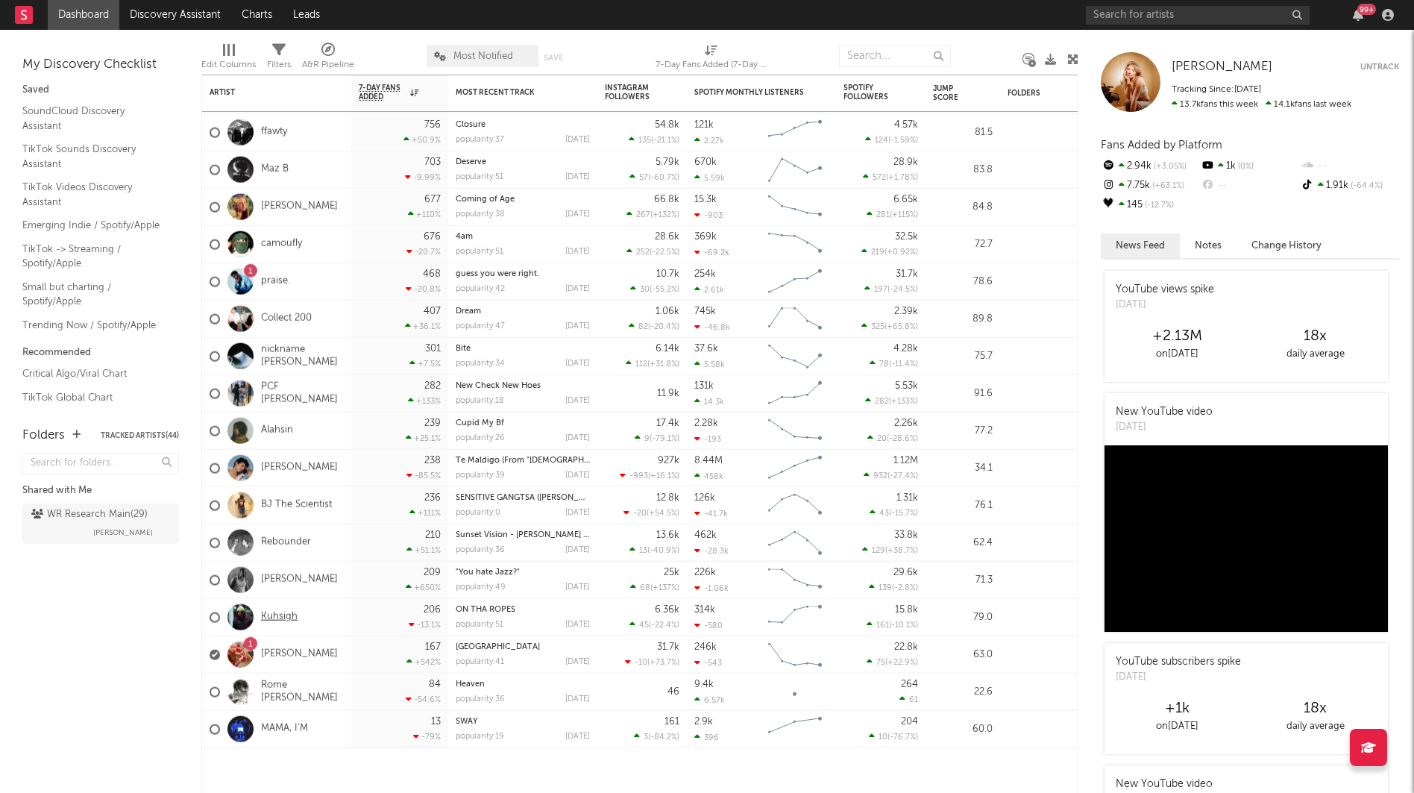
click at [283, 613] on link "Kuhsigh" at bounding box center [279, 617] width 37 height 13
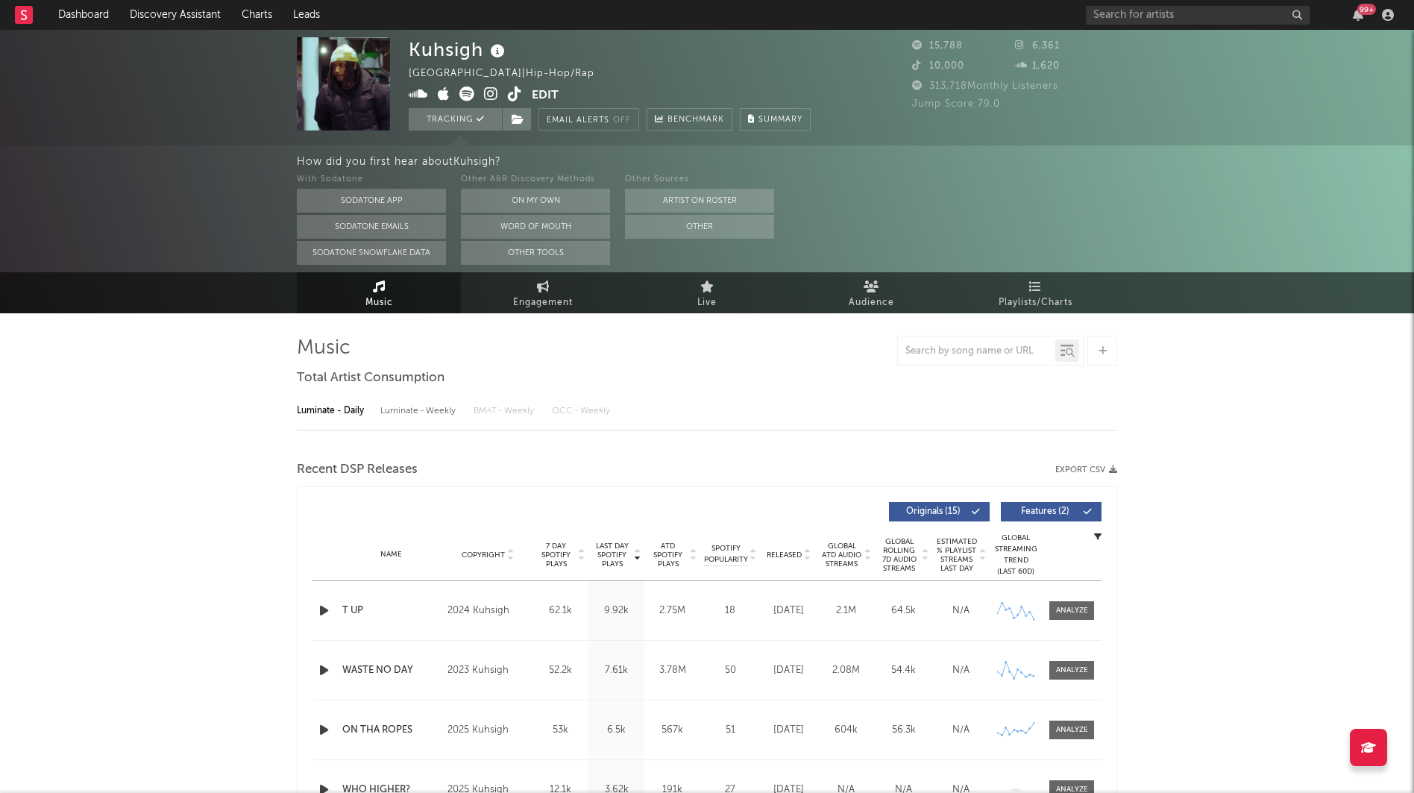
select select "6m"
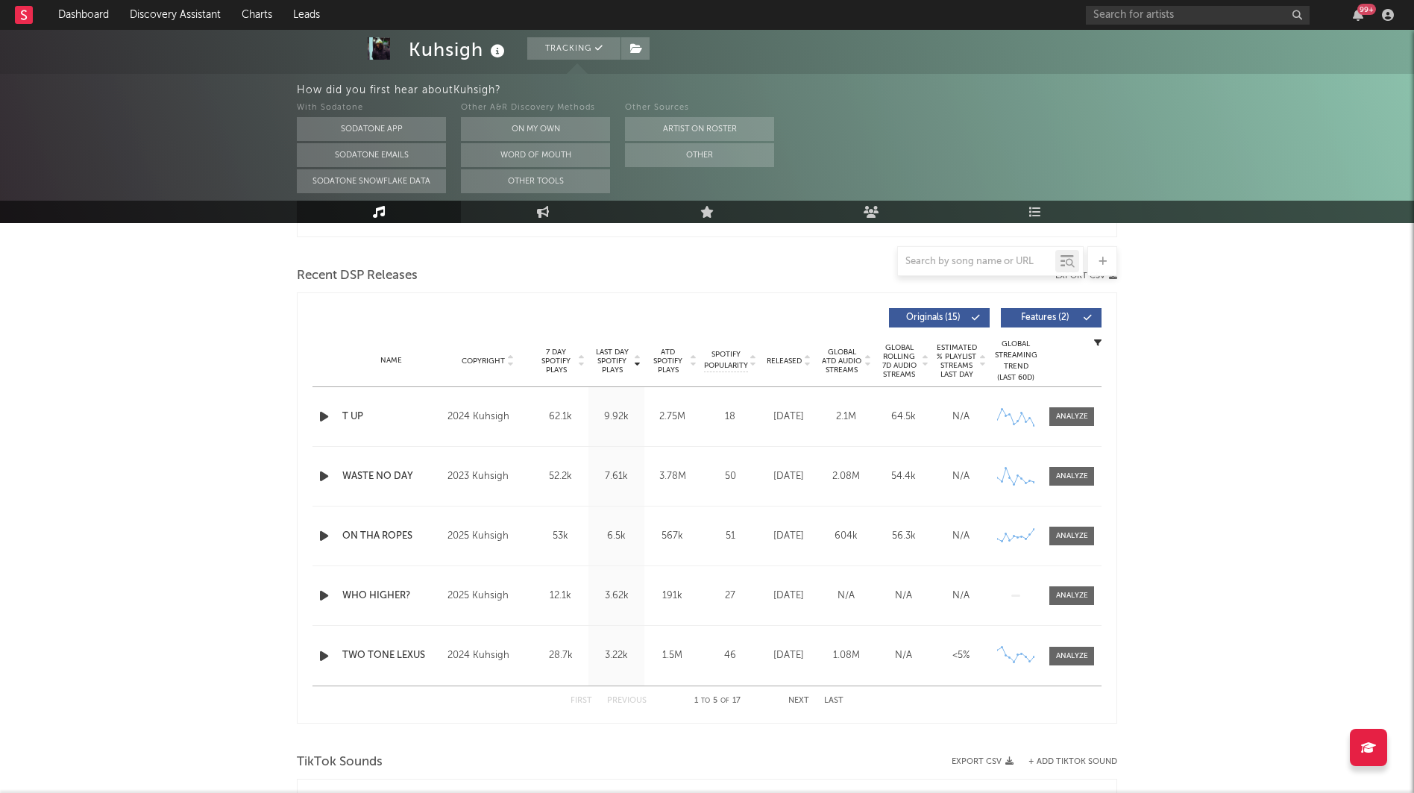
scroll to position [493, 0]
click at [1064, 538] on div at bounding box center [1072, 535] width 32 height 11
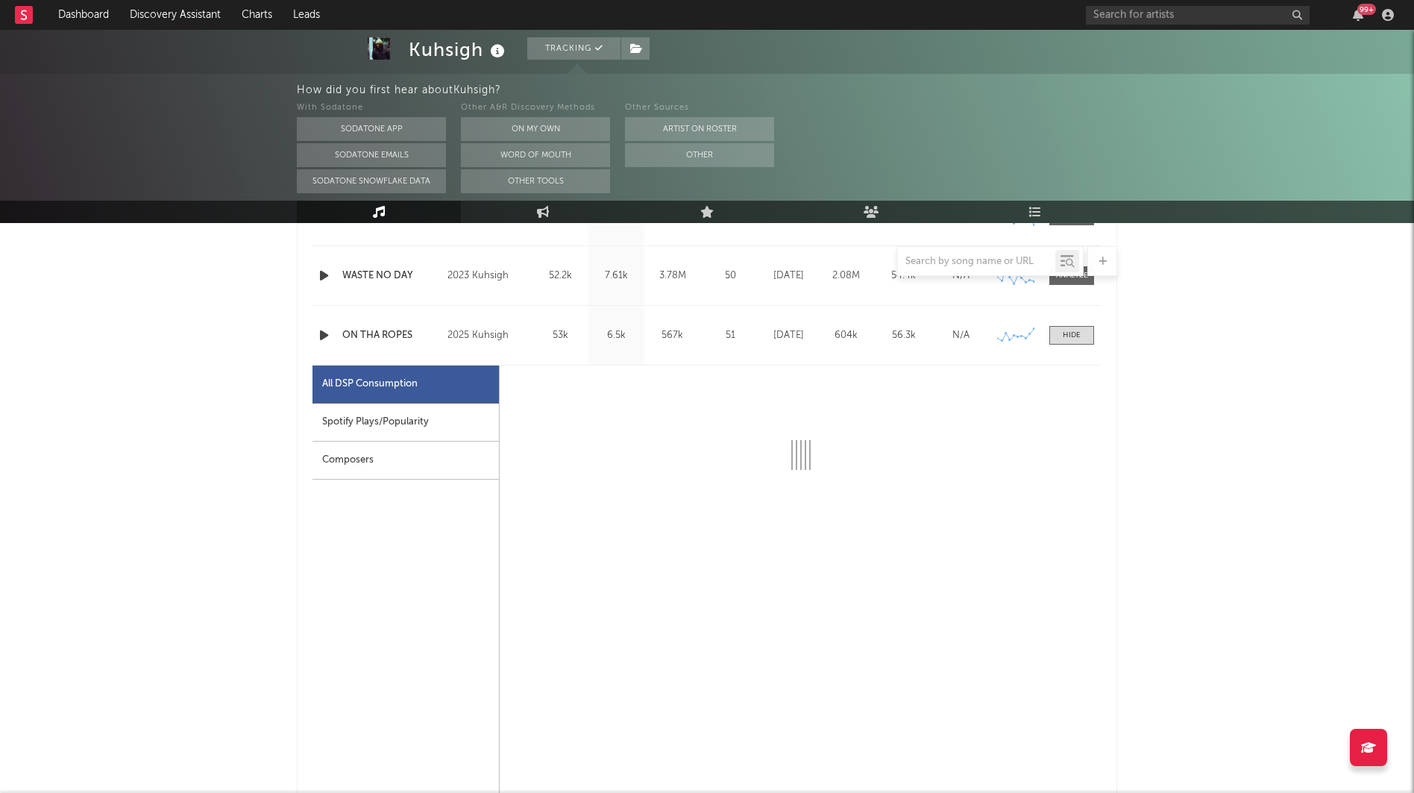
scroll to position [694, 0]
select select "1w"
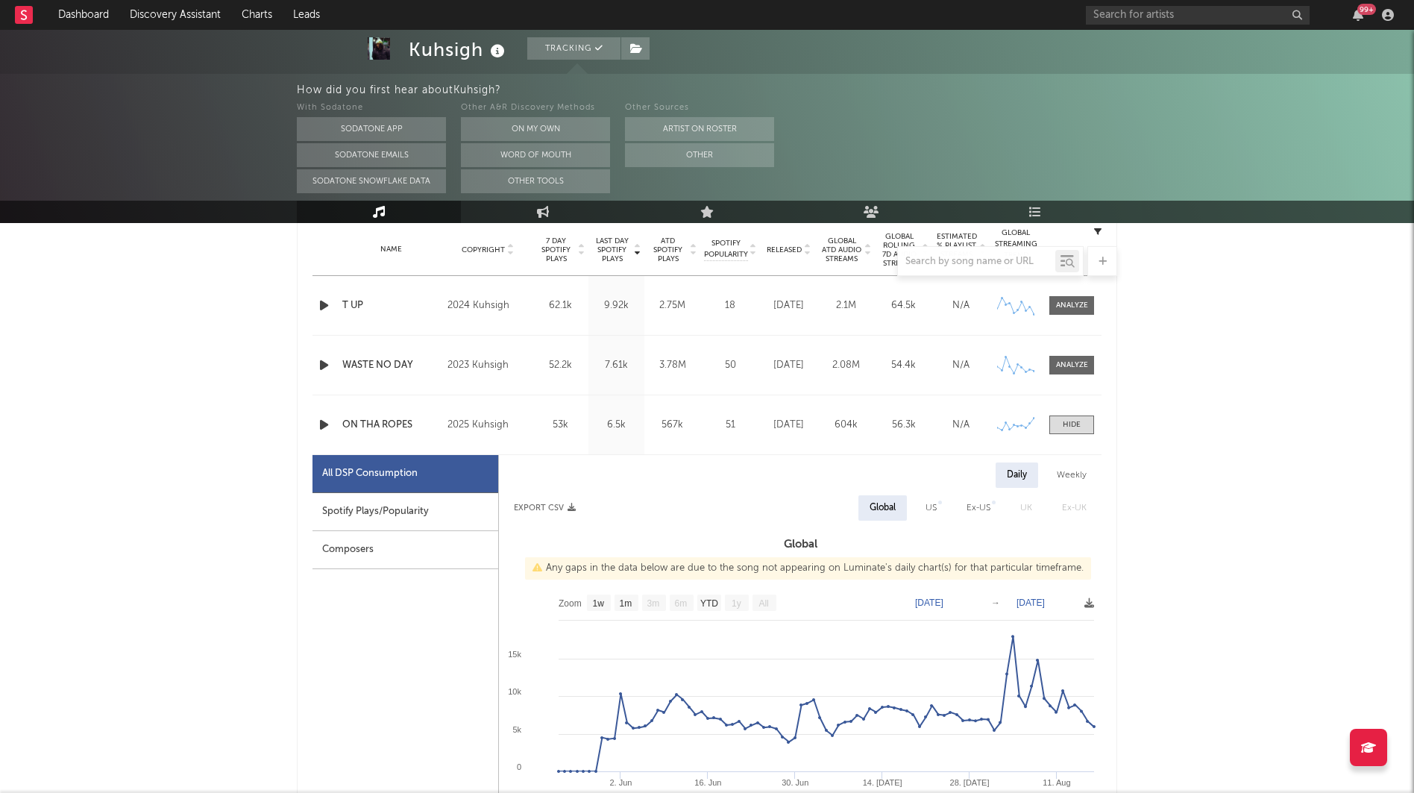
scroll to position [586, 0]
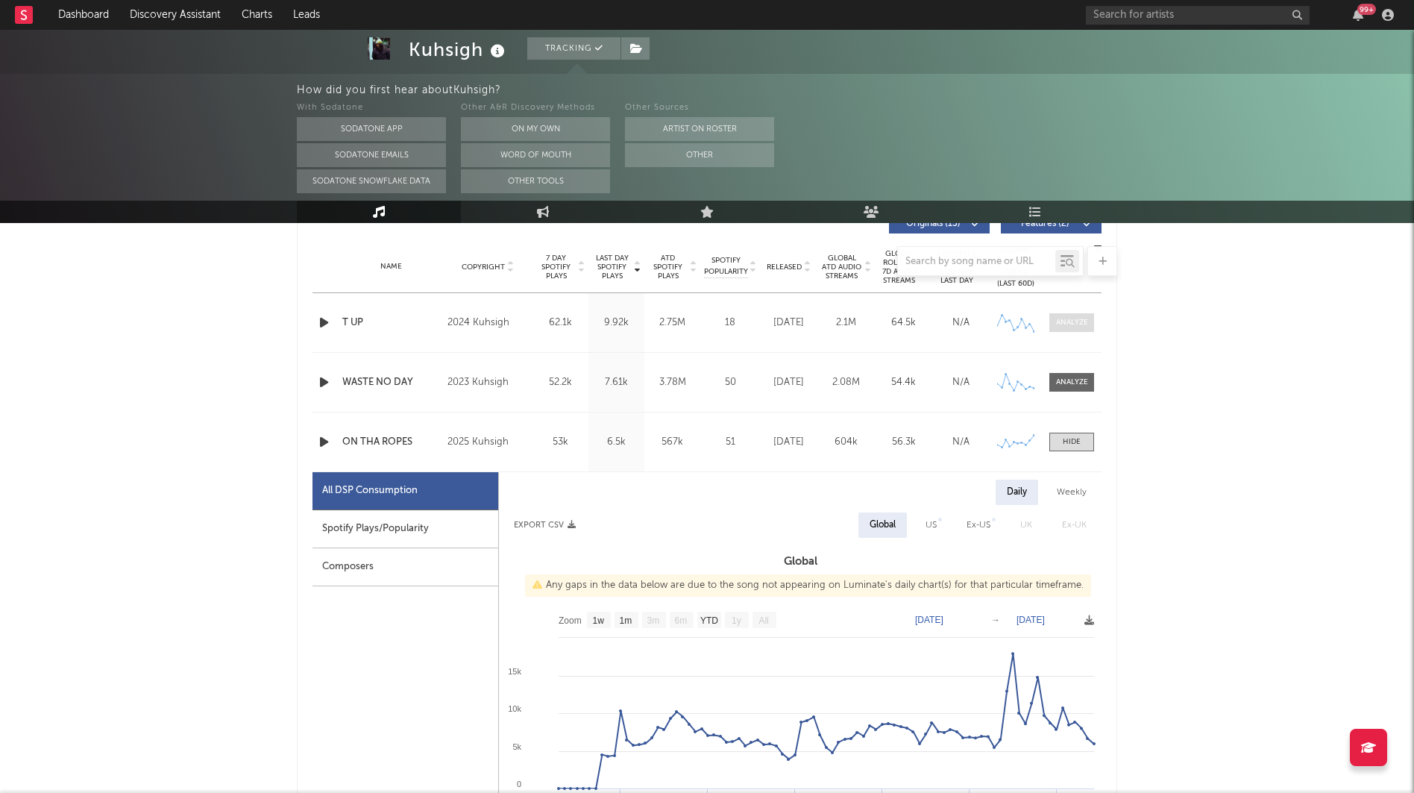
click at [1066, 318] on div at bounding box center [1072, 322] width 32 height 11
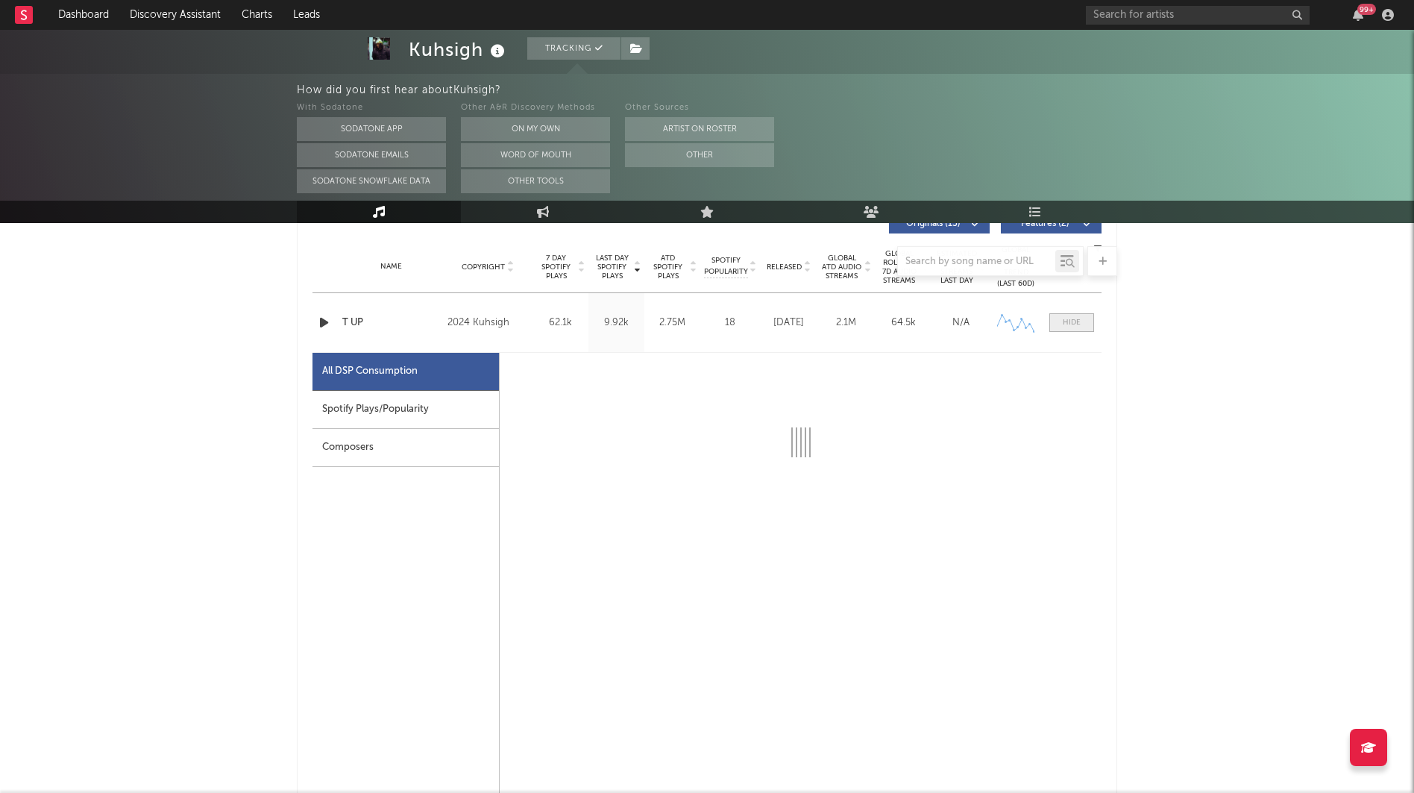
select select "6m"
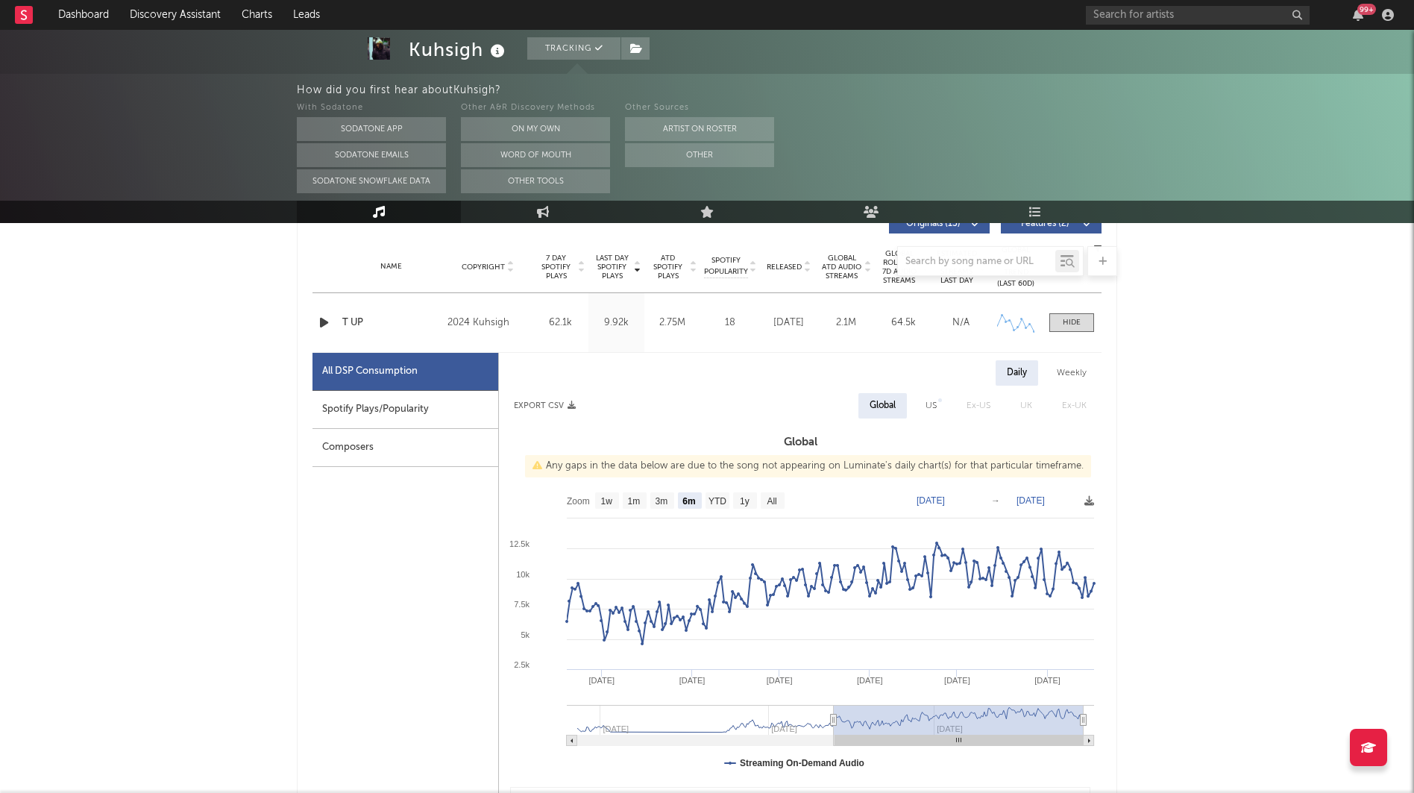
click at [1066, 333] on div "Name T UP Copyright 2024 Kuhsigh Label Kuhsigh Album Names TWO TONE LEXUS Compo…" at bounding box center [706, 322] width 789 height 59
click div "Name T UP Copyright 2024 Kuhsigh Label Kuhsigh Album Names TWO TONE LEXUS Compo…"
click div
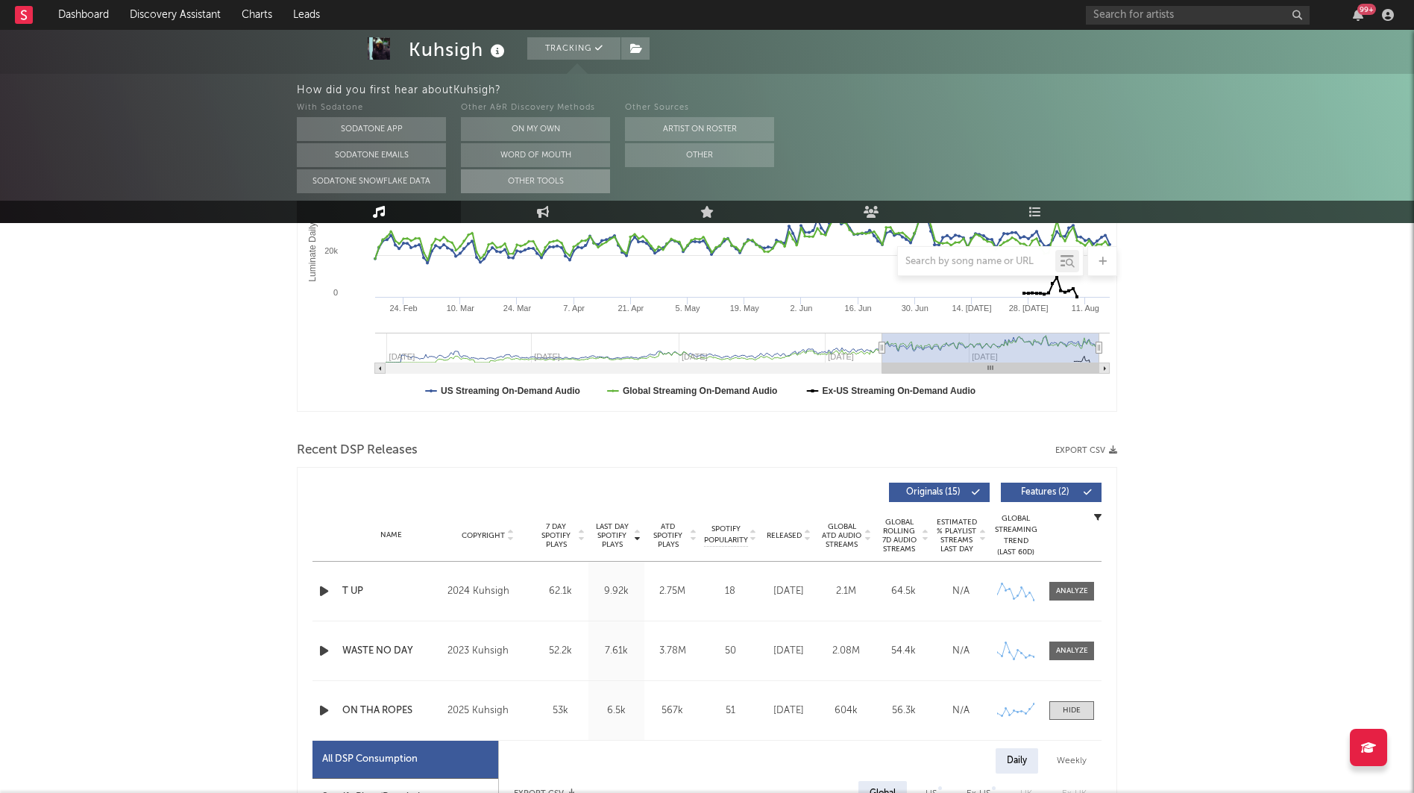
scroll to position [0, 0]
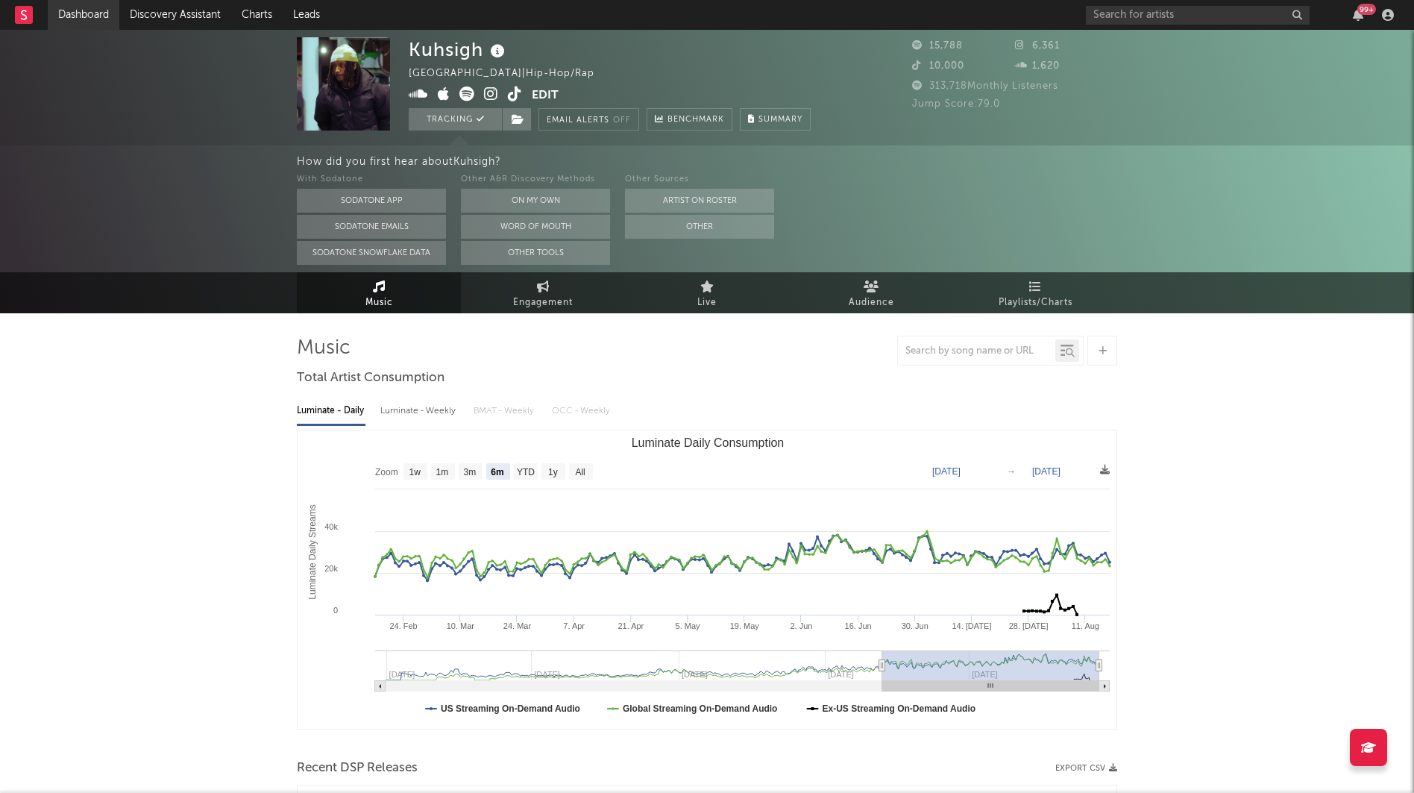
click link "Dashboard"
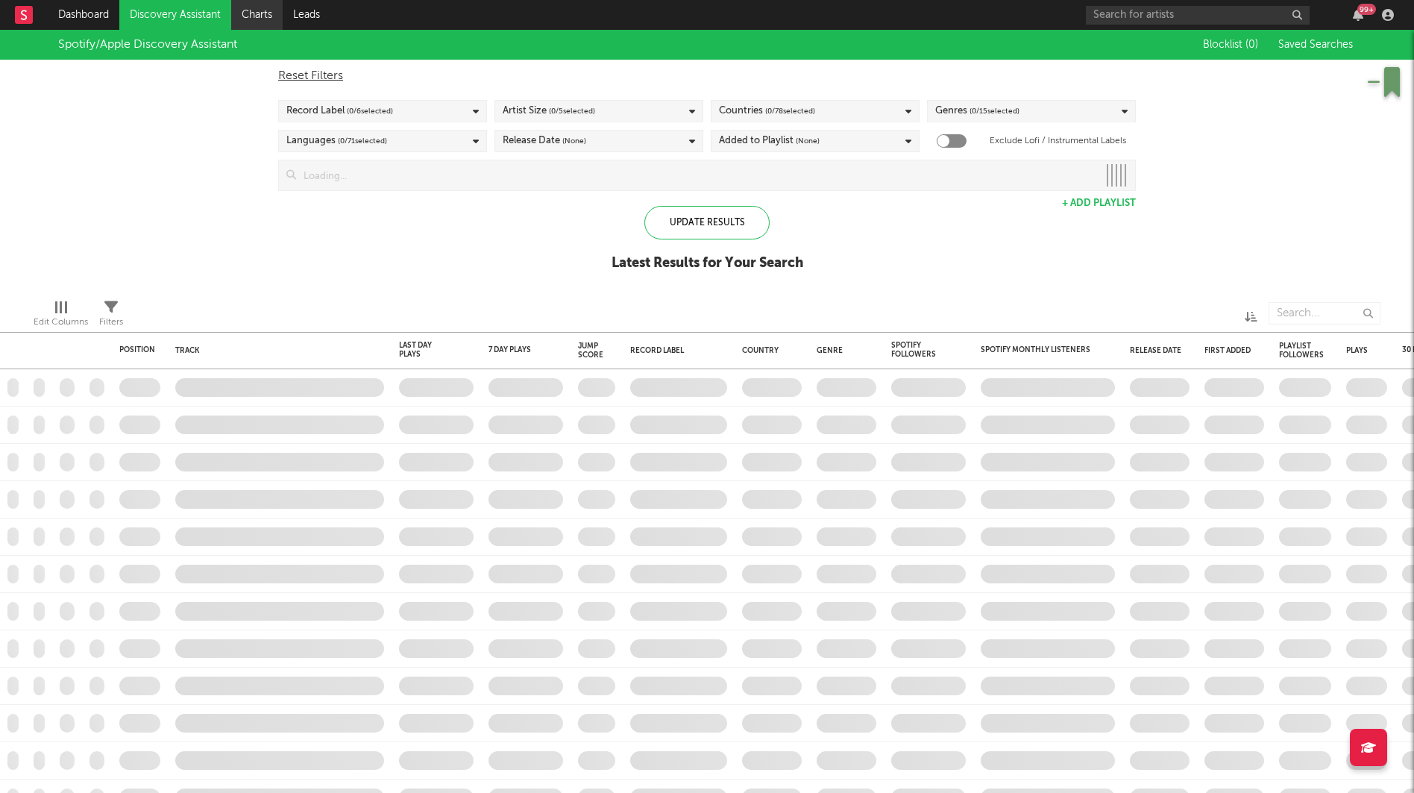
checkbox input "true"
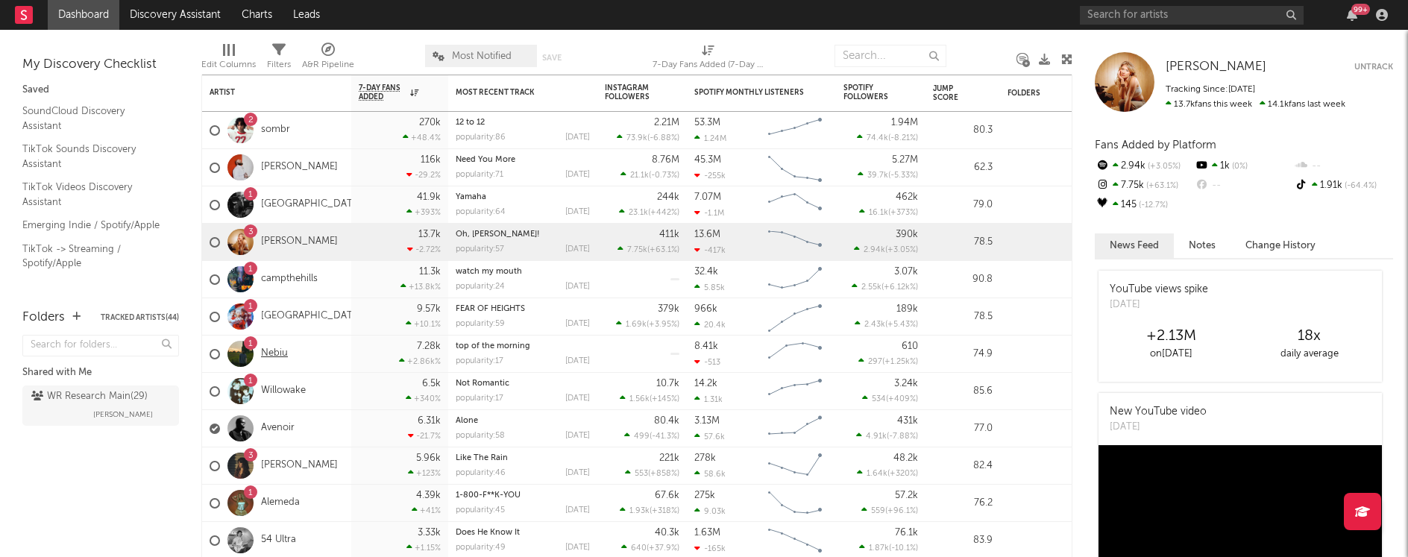
click at [277, 357] on link "Nebiu" at bounding box center [274, 354] width 27 height 13
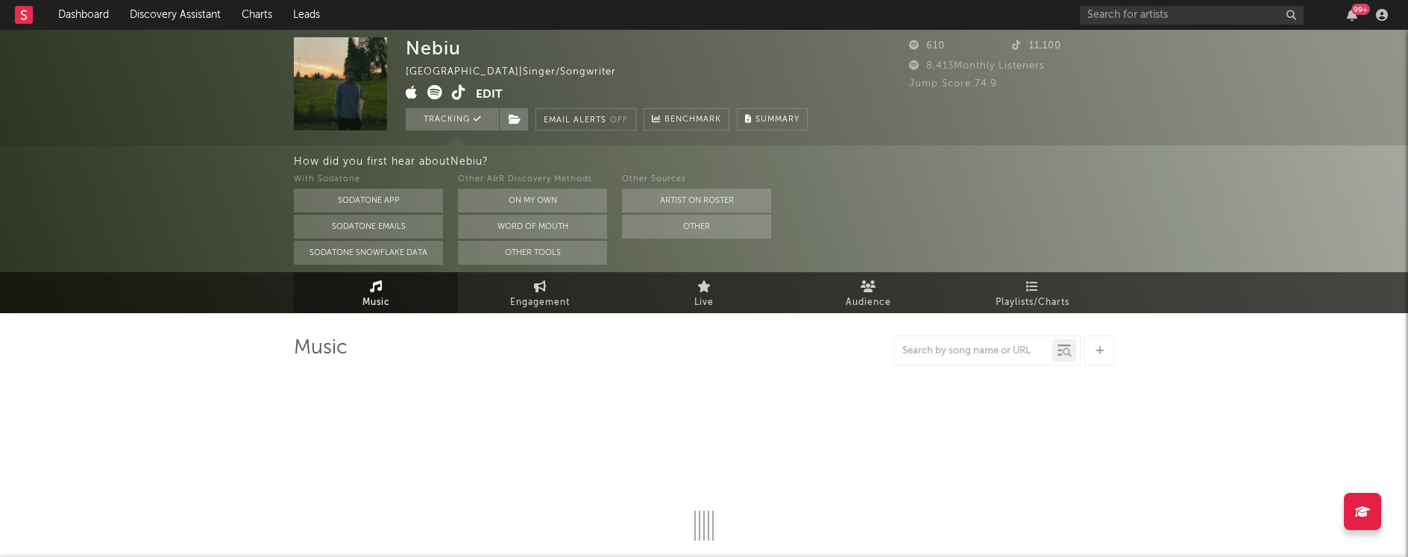
select select "1w"
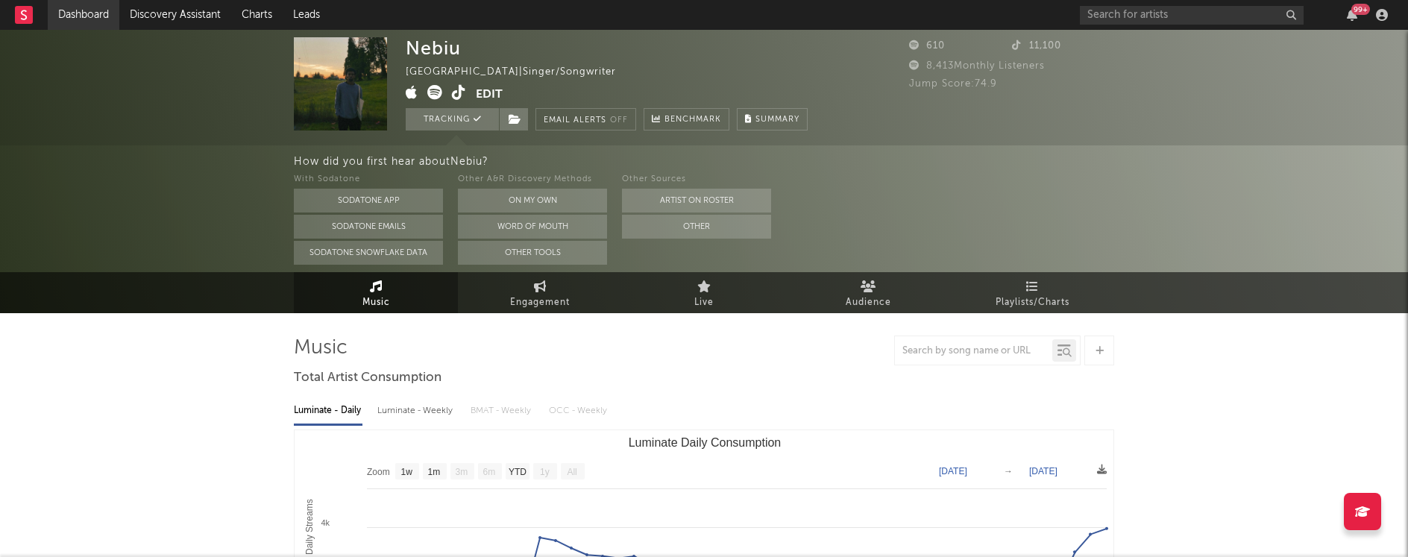
click at [100, 15] on link "Dashboard" at bounding box center [84, 15] width 72 height 30
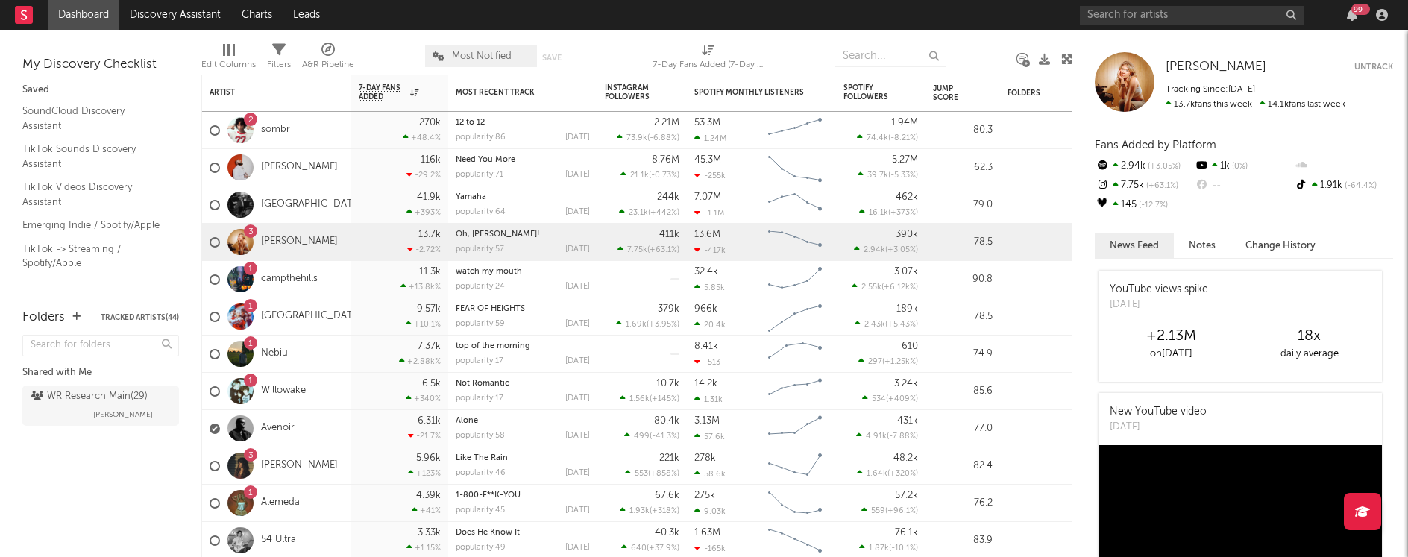
click at [273, 126] on link "sombr" at bounding box center [275, 130] width 29 height 13
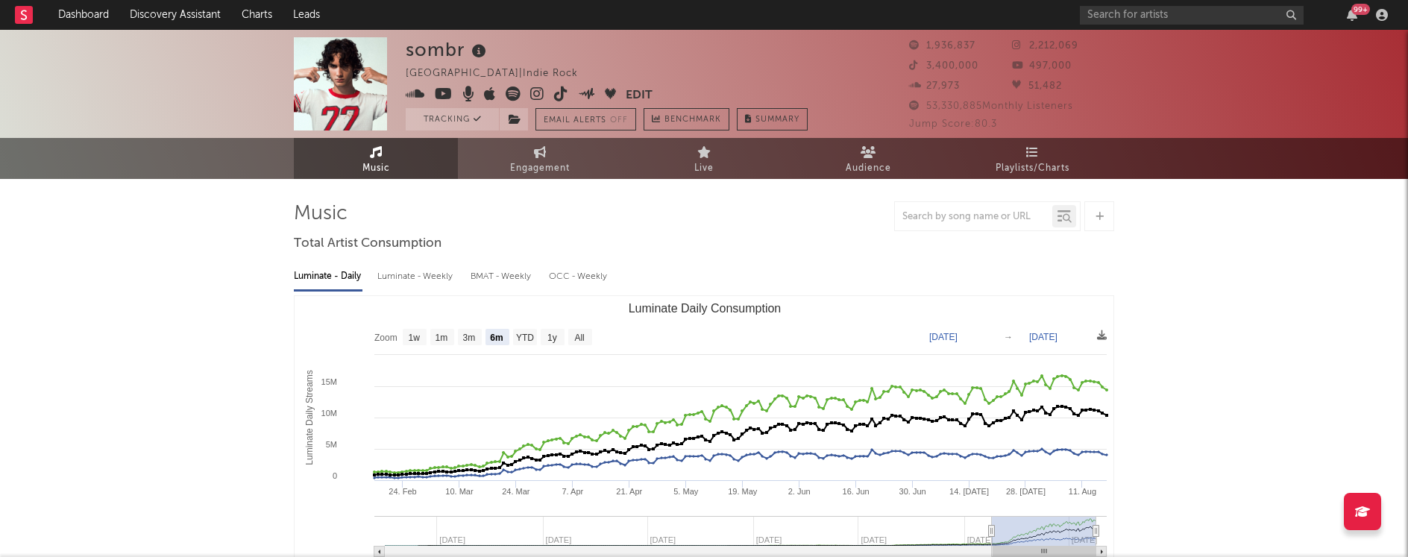
select select "6m"
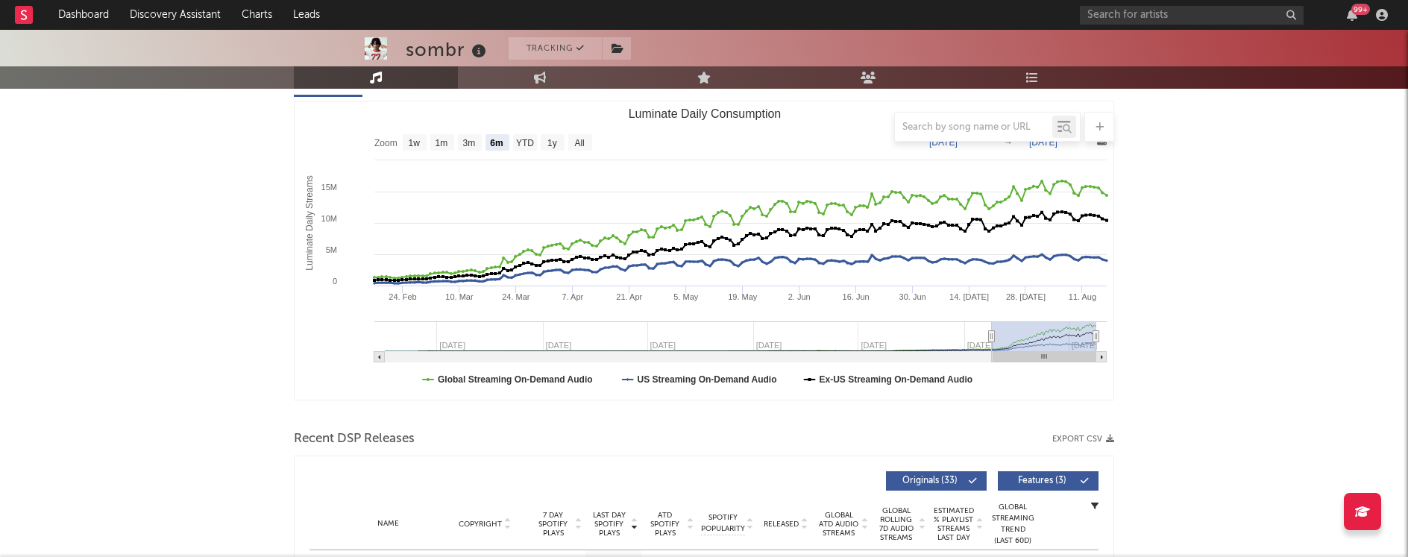
scroll to position [433, 0]
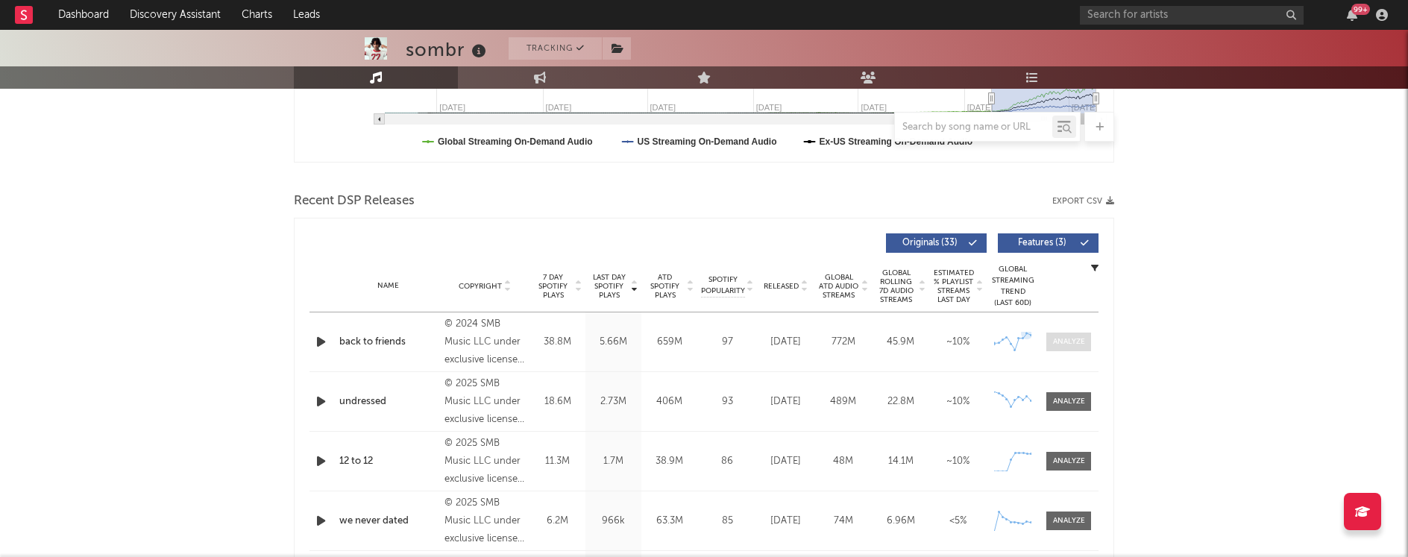
click at [1068, 339] on div at bounding box center [1069, 341] width 32 height 11
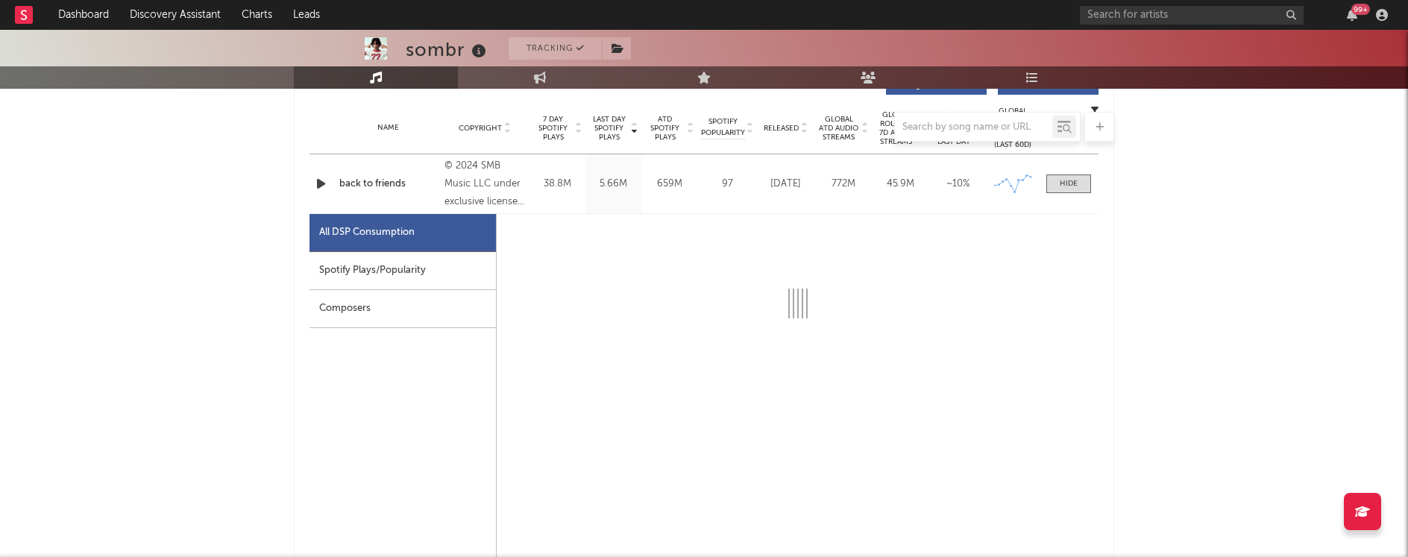
scroll to position [594, 0]
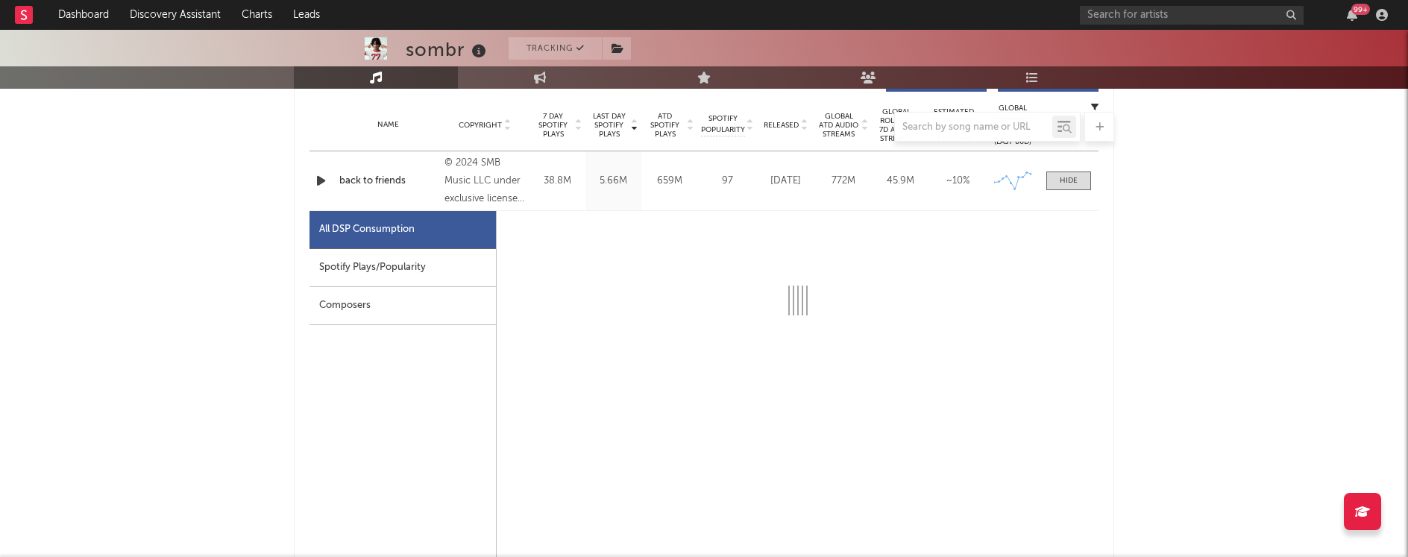
select select "6m"
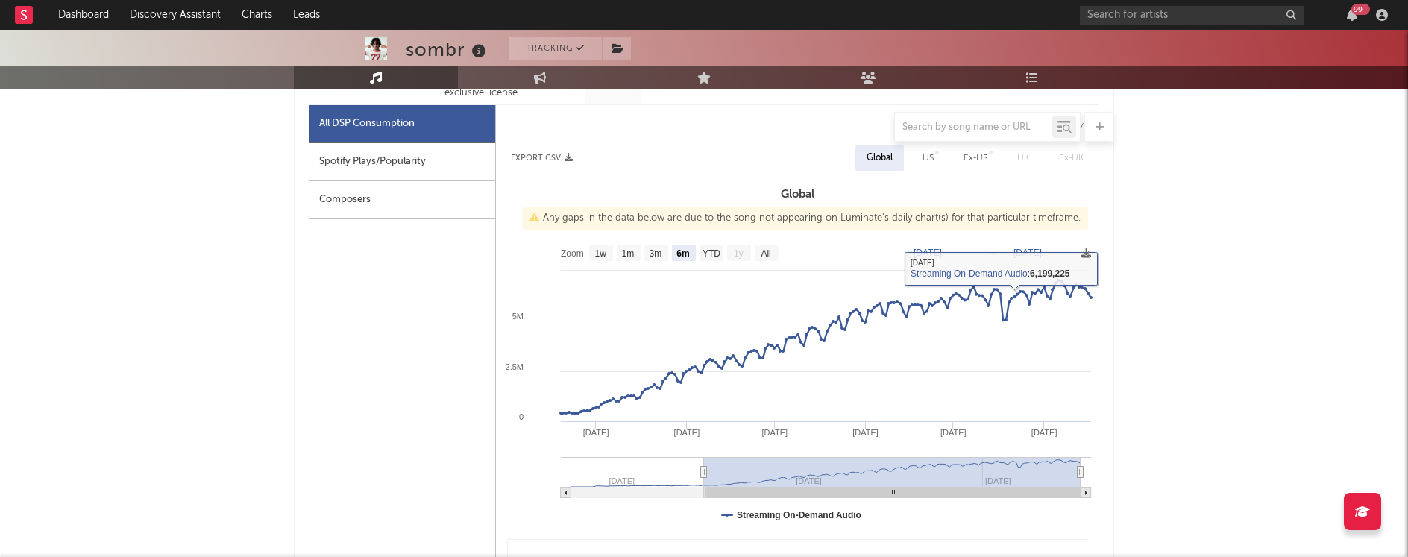
scroll to position [696, 0]
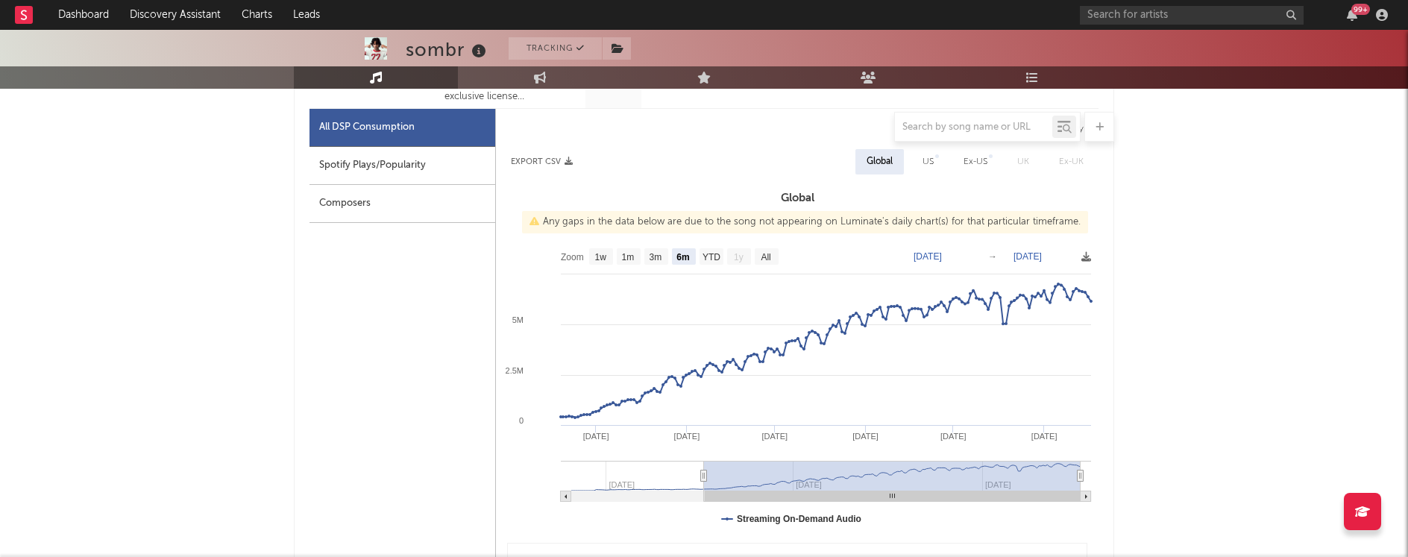
click at [937, 162] on div "US" at bounding box center [928, 161] width 34 height 25
select select "6m"
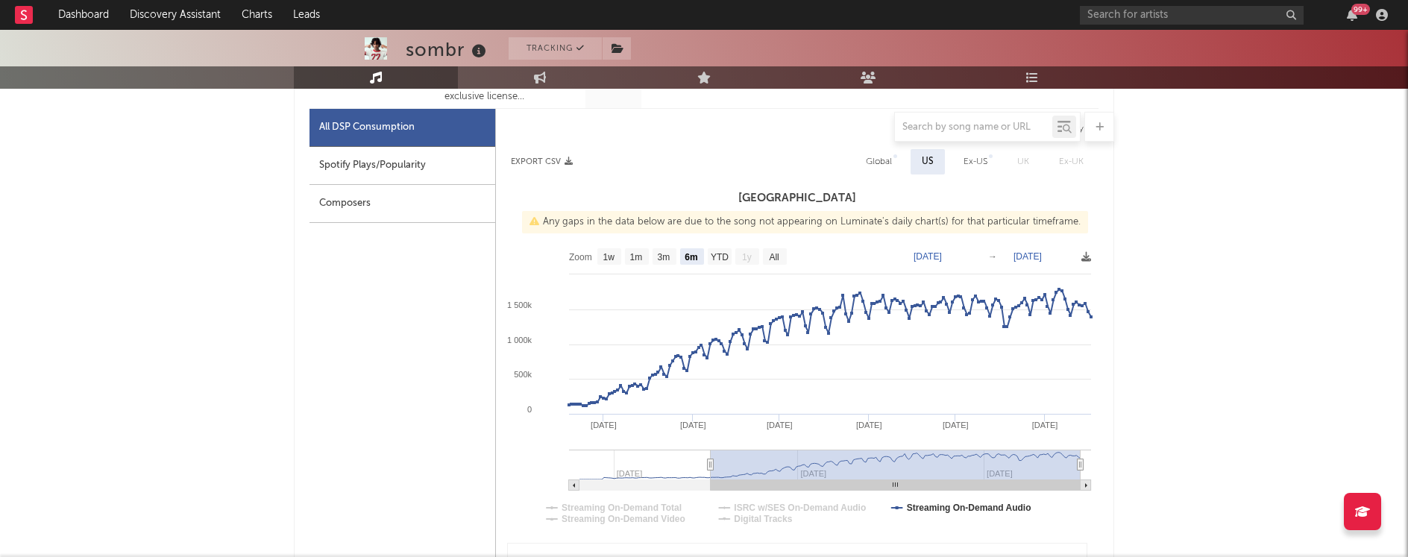
click at [970, 155] on div "Ex-US" at bounding box center [976, 162] width 24 height 18
select select "6m"
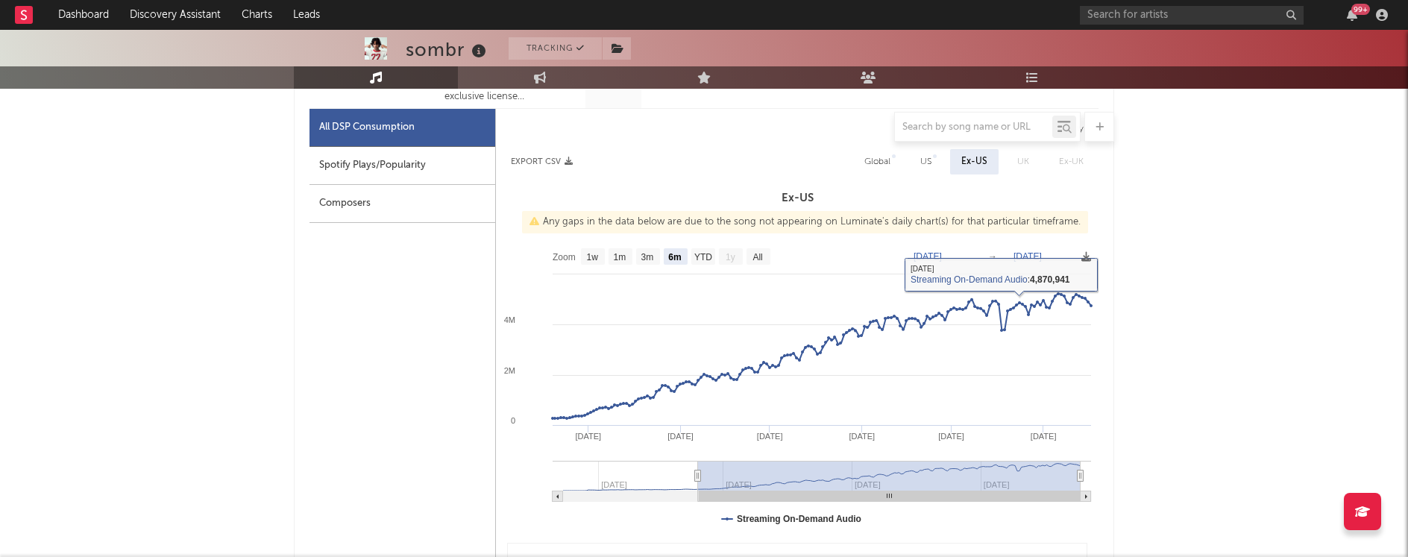
click at [928, 164] on div "US" at bounding box center [925, 162] width 11 height 18
select select "6m"
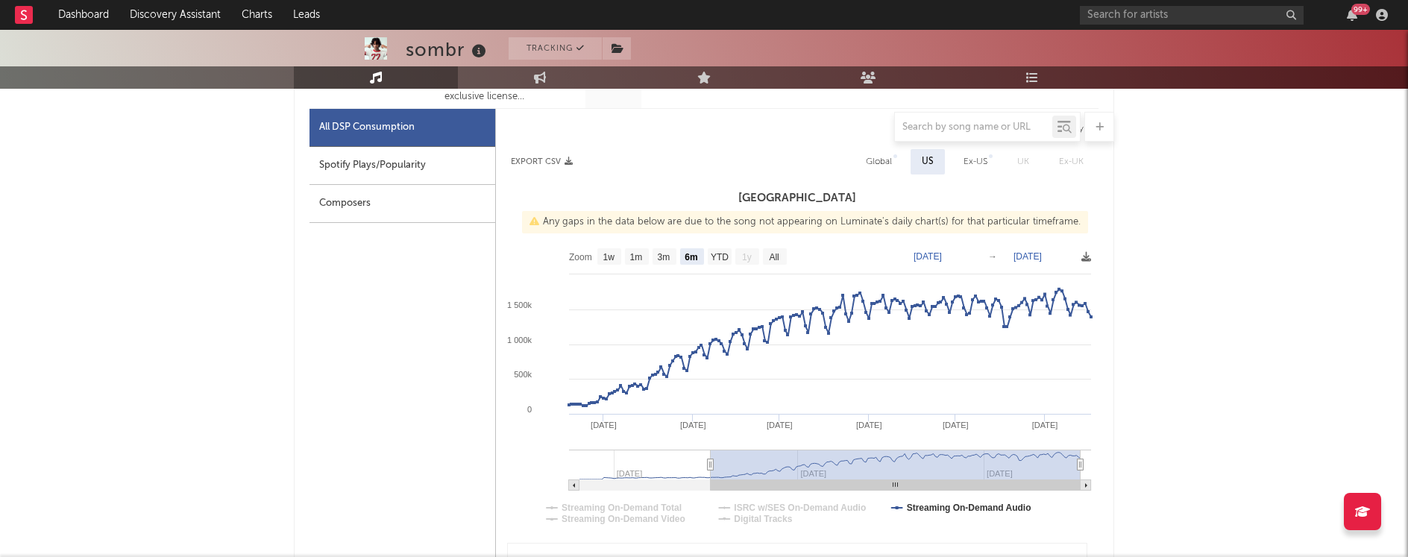
click at [973, 157] on div "Ex-US" at bounding box center [976, 162] width 24 height 18
select select "6m"
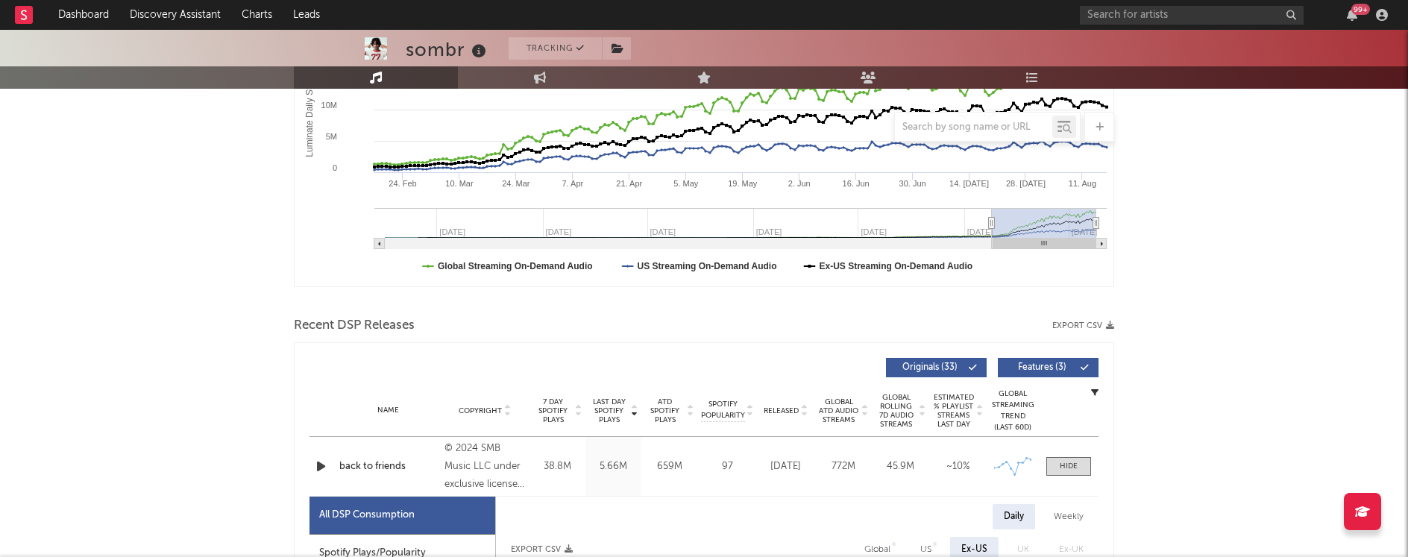
scroll to position [0, 0]
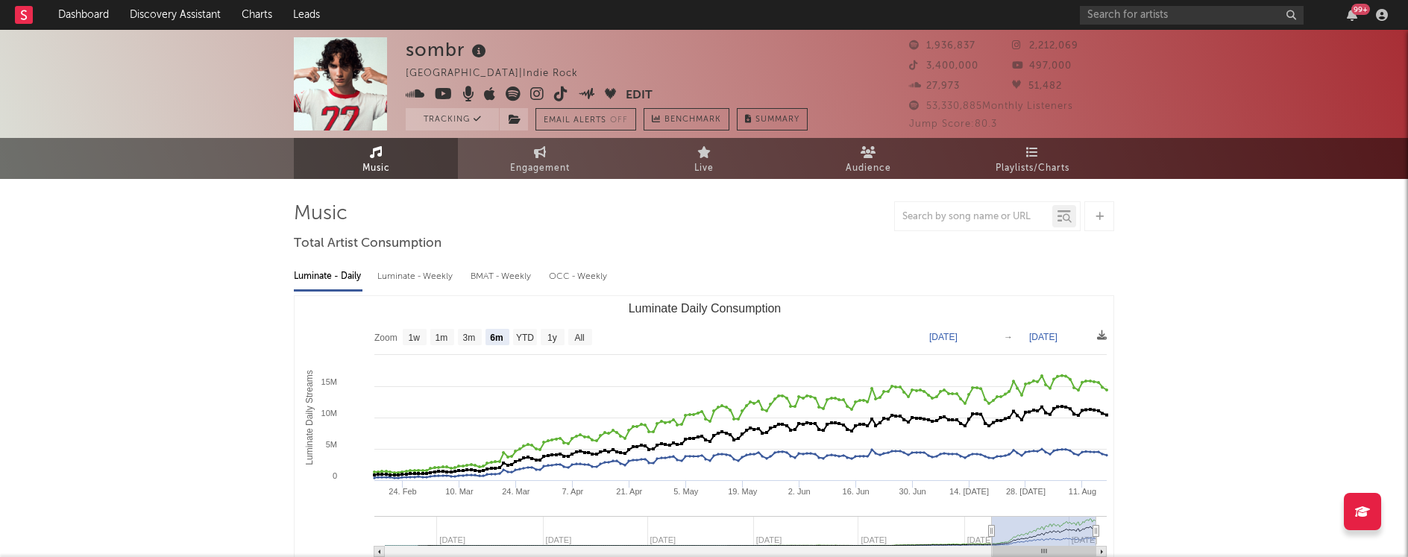
click at [482, 48] on icon at bounding box center [479, 51] width 22 height 21
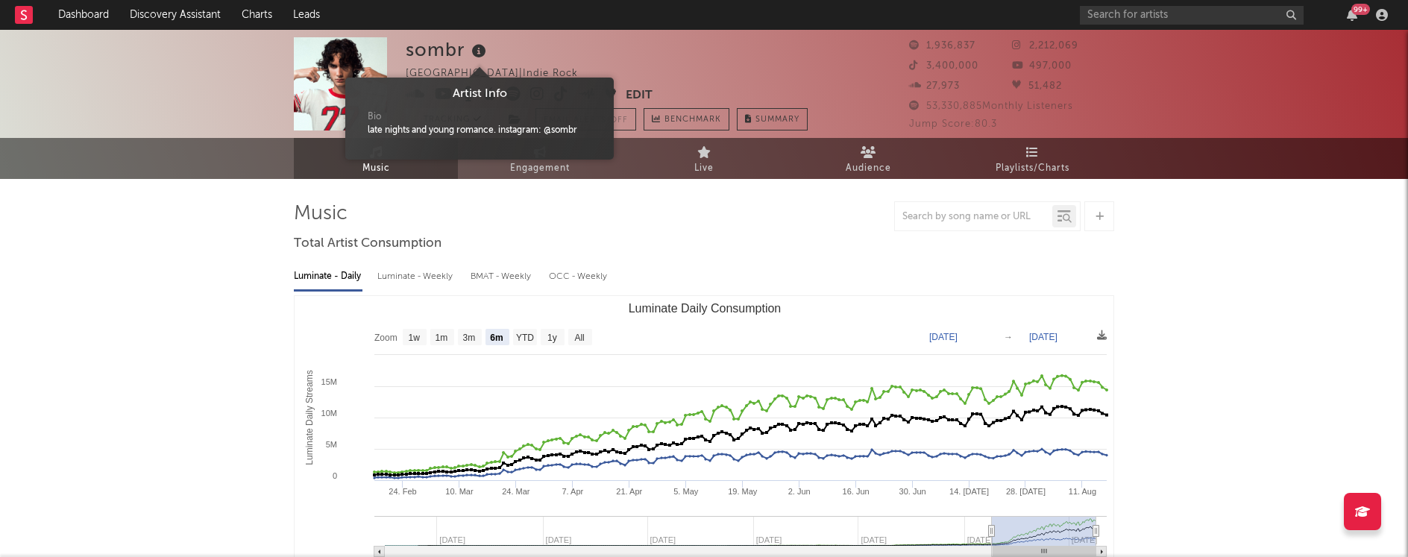
click at [482, 48] on icon at bounding box center [479, 51] width 22 height 21
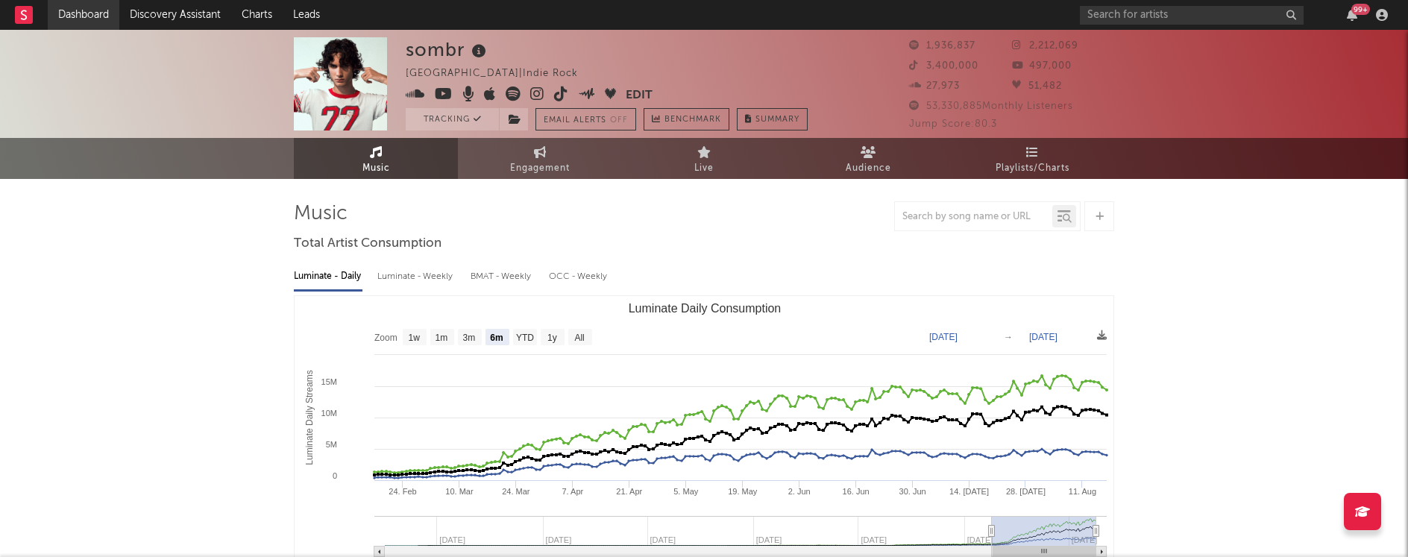
click at [115, 7] on link "Dashboard" at bounding box center [84, 15] width 72 height 30
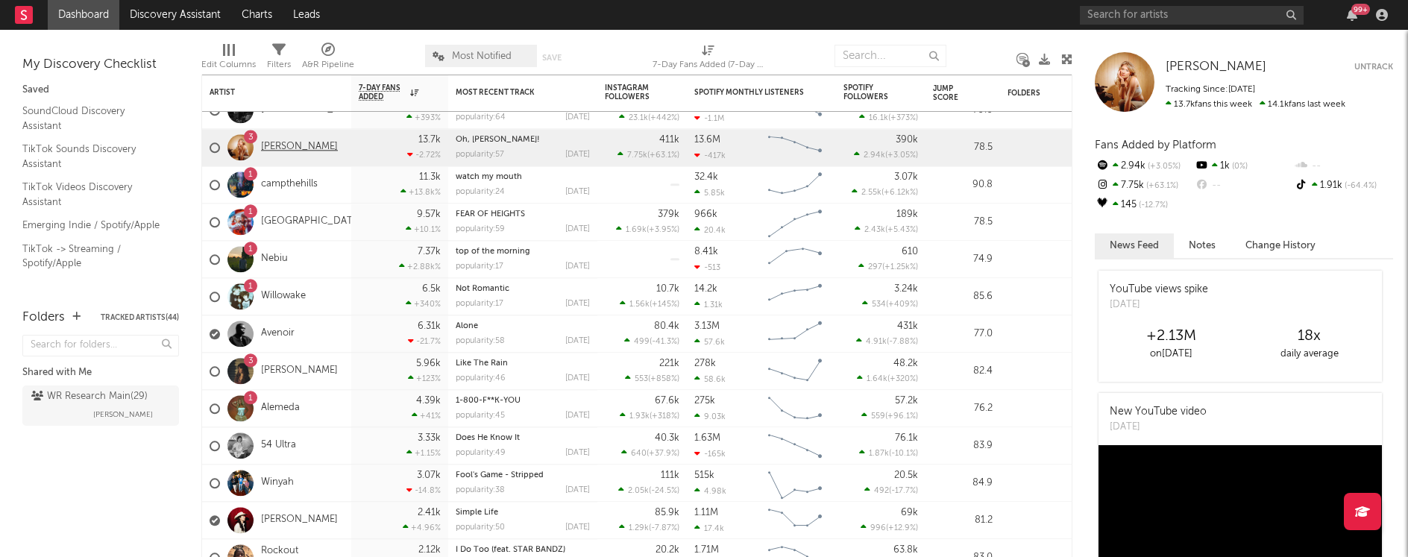
click at [283, 147] on link "[PERSON_NAME]" at bounding box center [299, 147] width 77 height 13
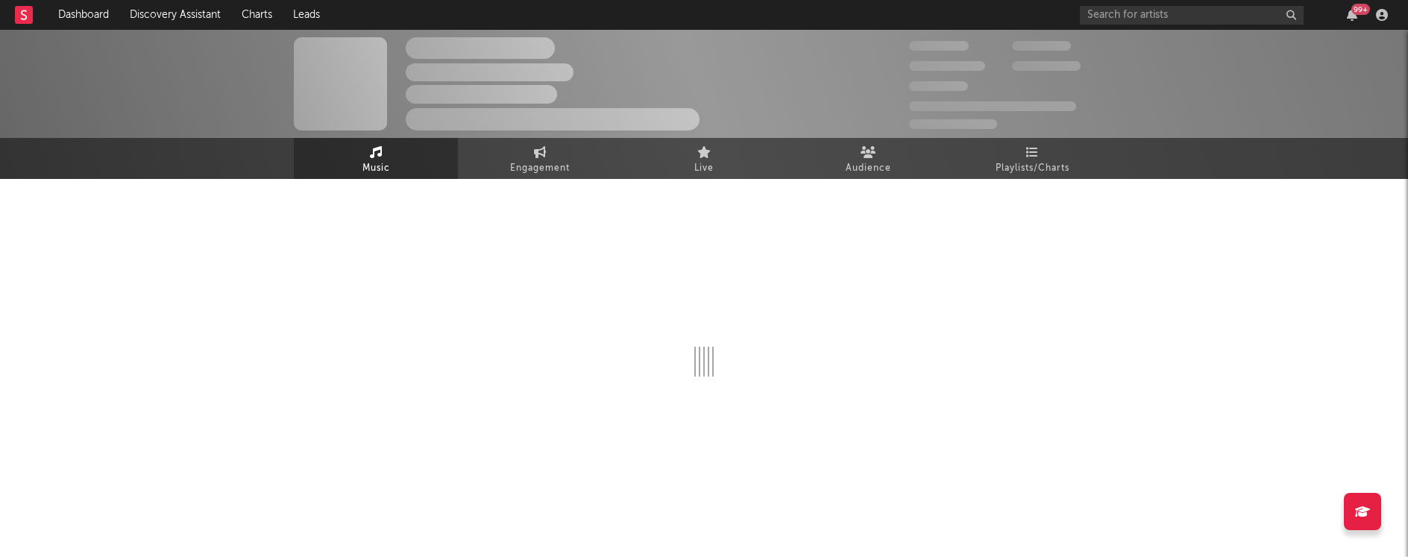
select select "6m"
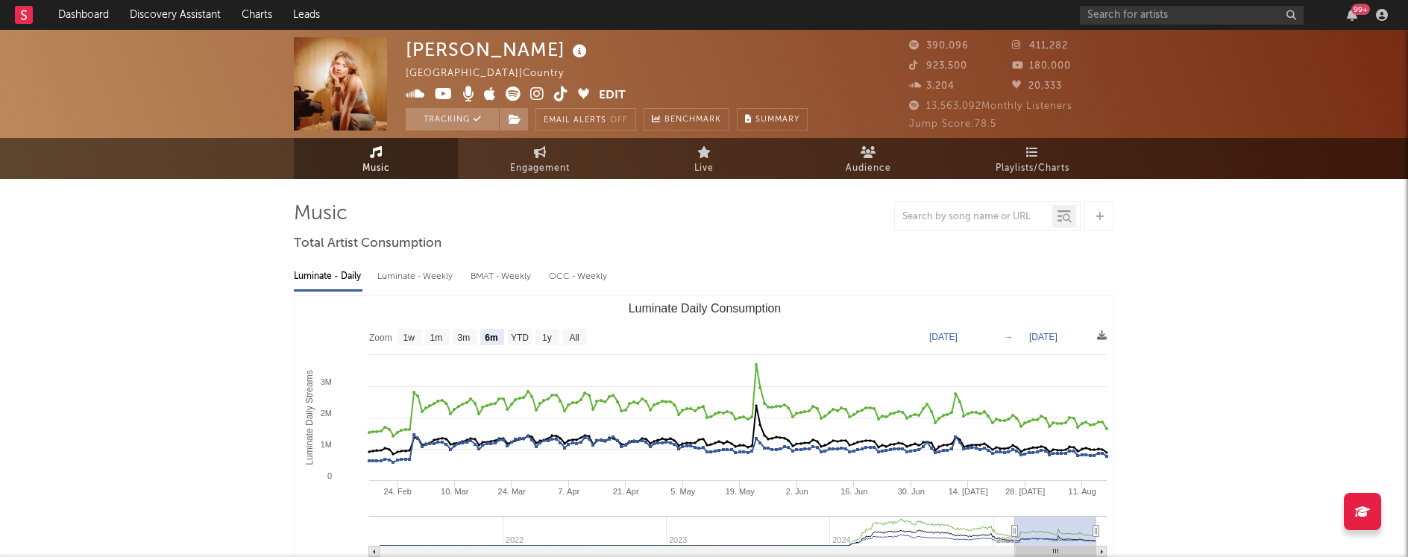
select select "6m"
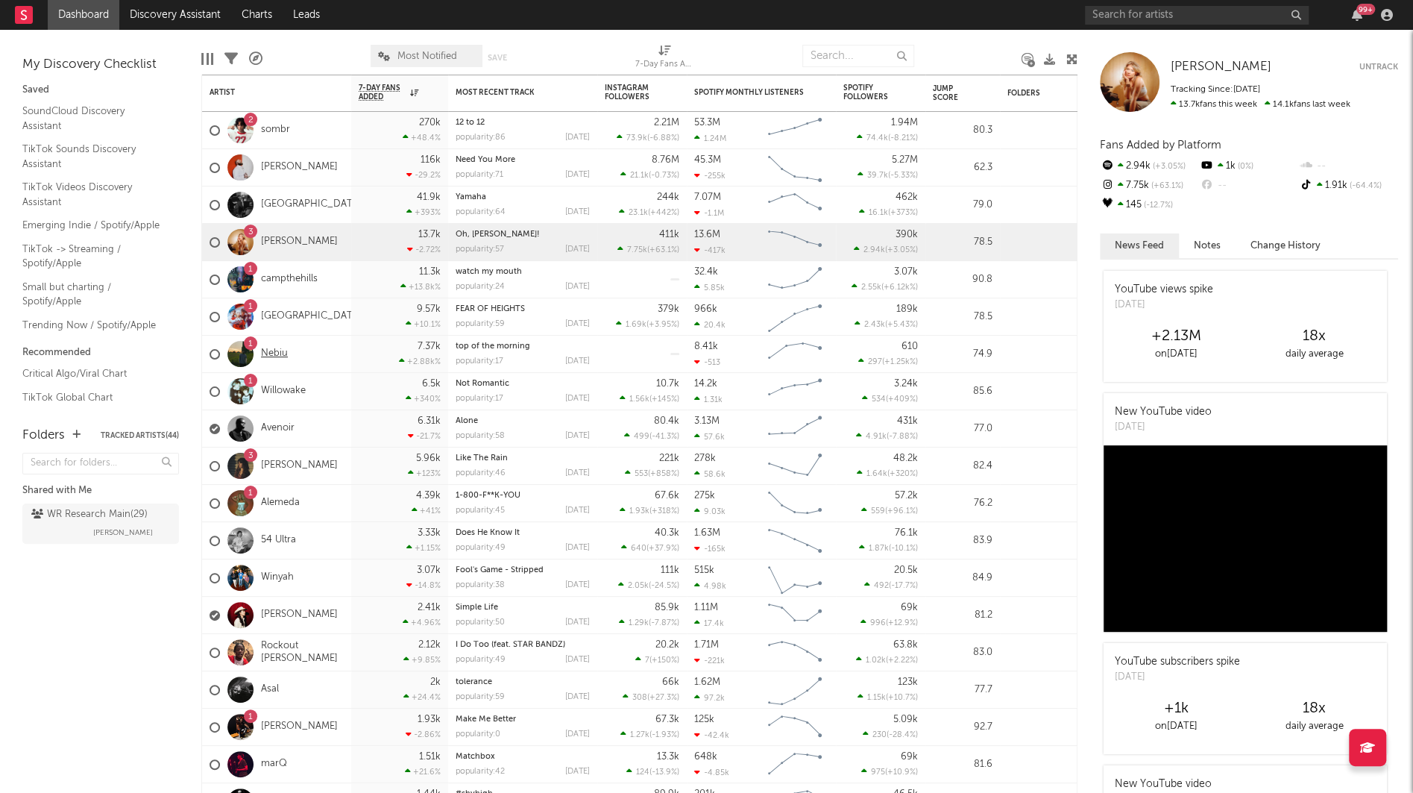
click at [274, 354] on link "Nebiu" at bounding box center [274, 354] width 27 height 13
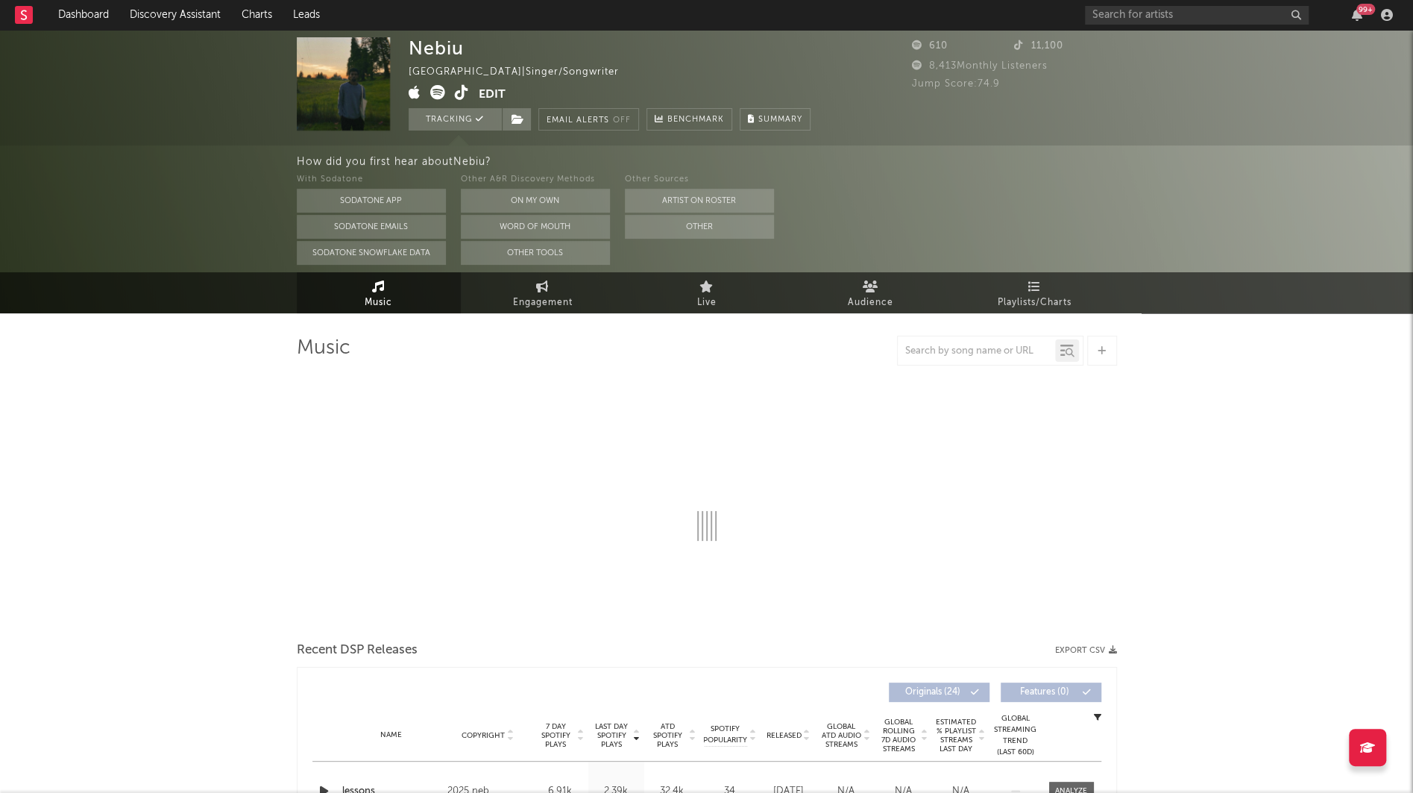
select select "1w"
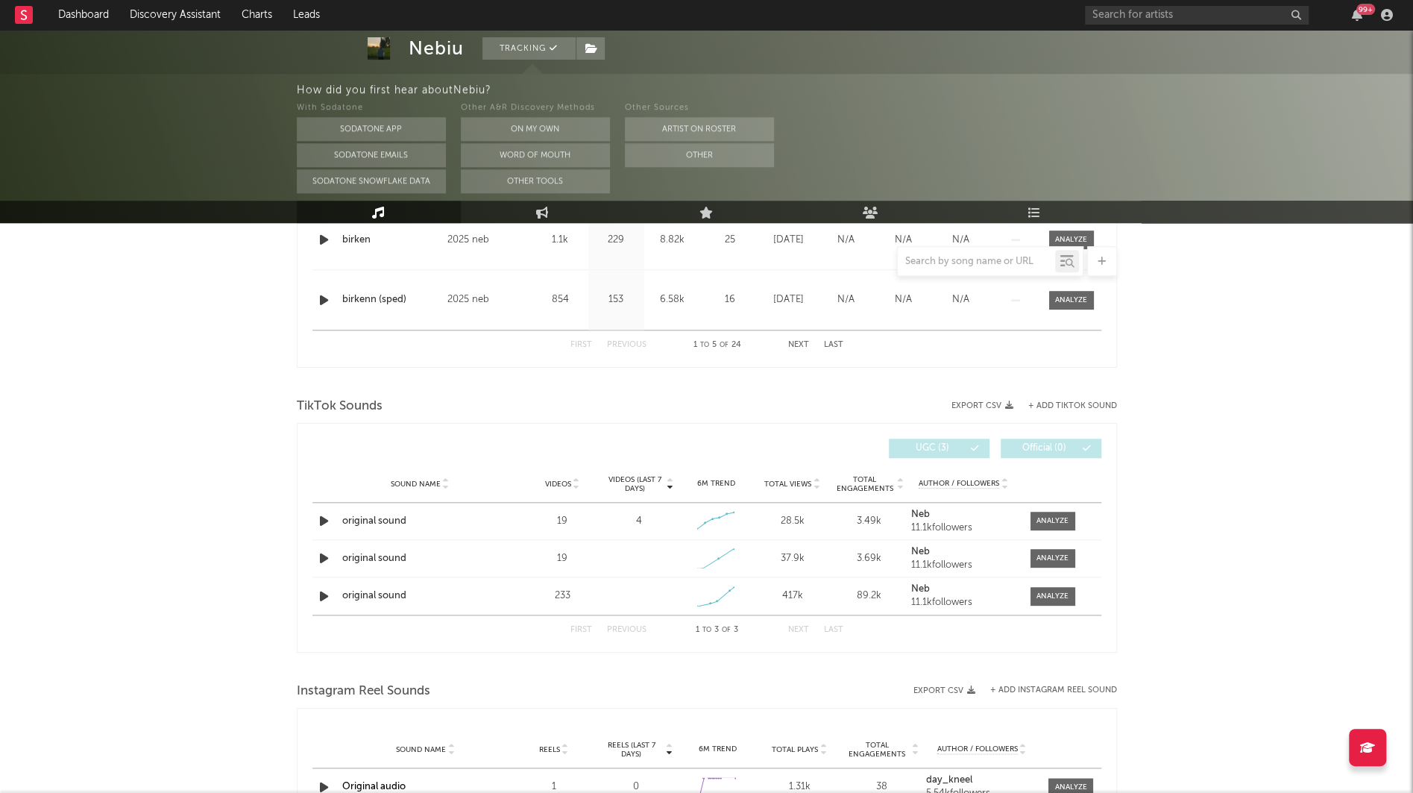
scroll to position [926, 0]
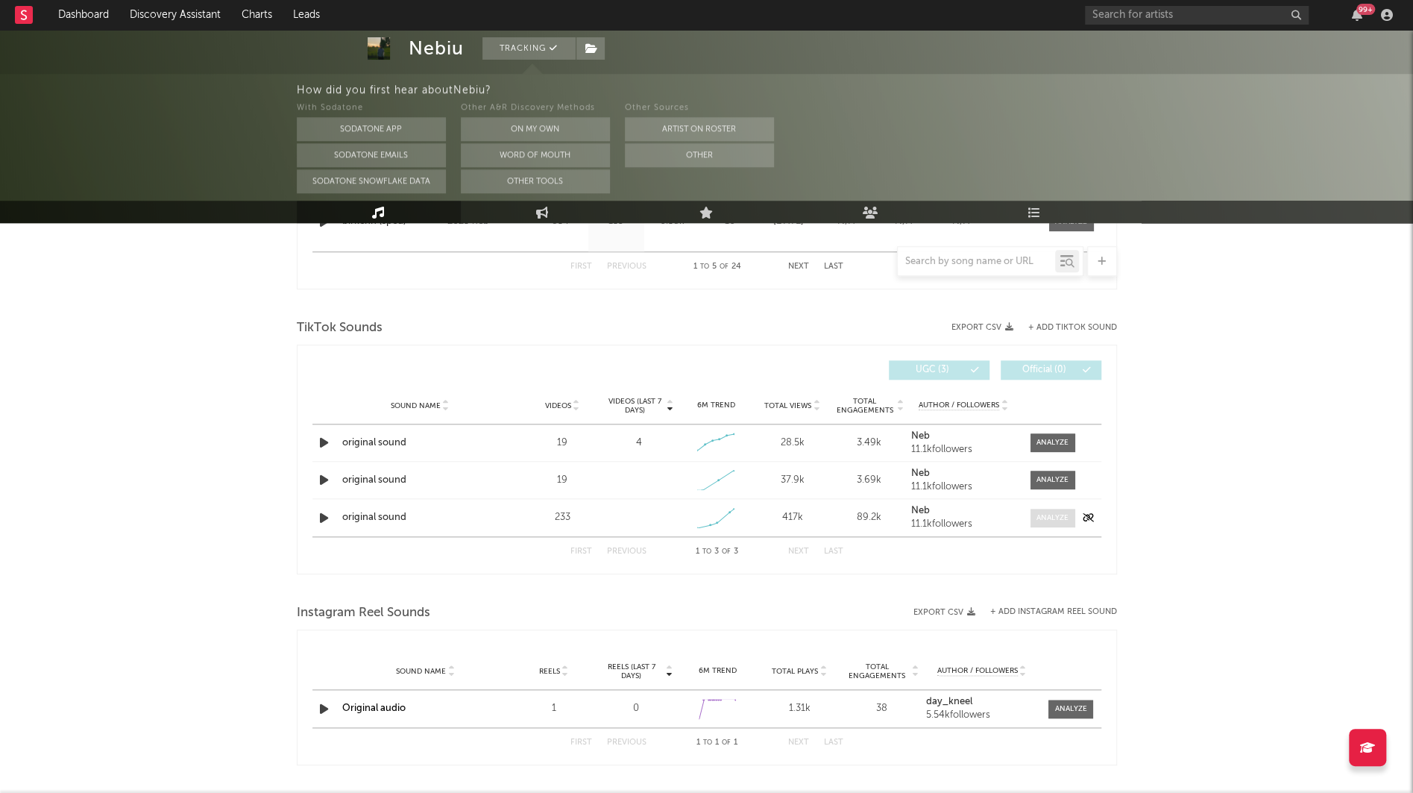
click at [1037, 512] on div at bounding box center [1053, 517] width 32 height 11
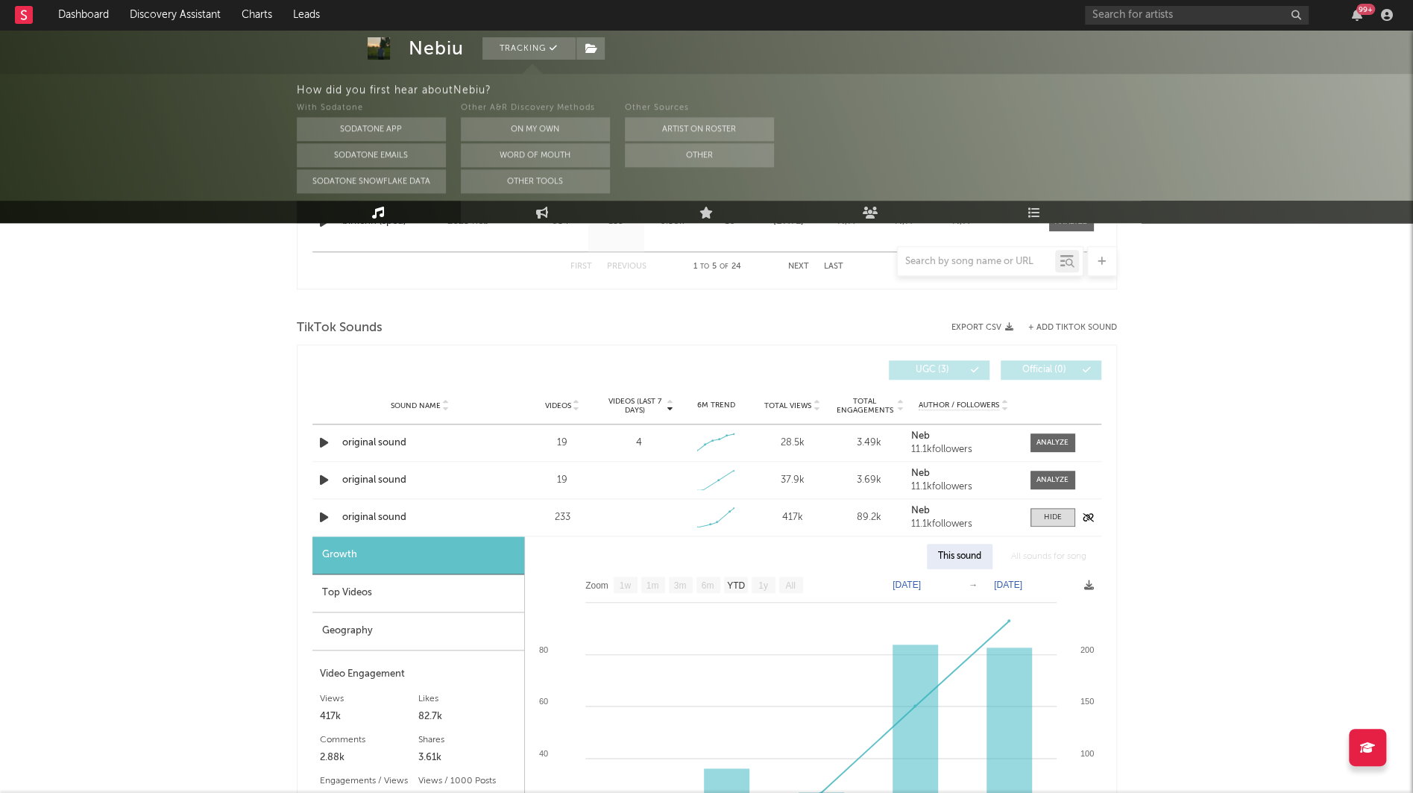
click at [318, 512] on icon "button" at bounding box center [324, 517] width 16 height 19
click at [318, 512] on icon "button" at bounding box center [323, 517] width 14 height 19
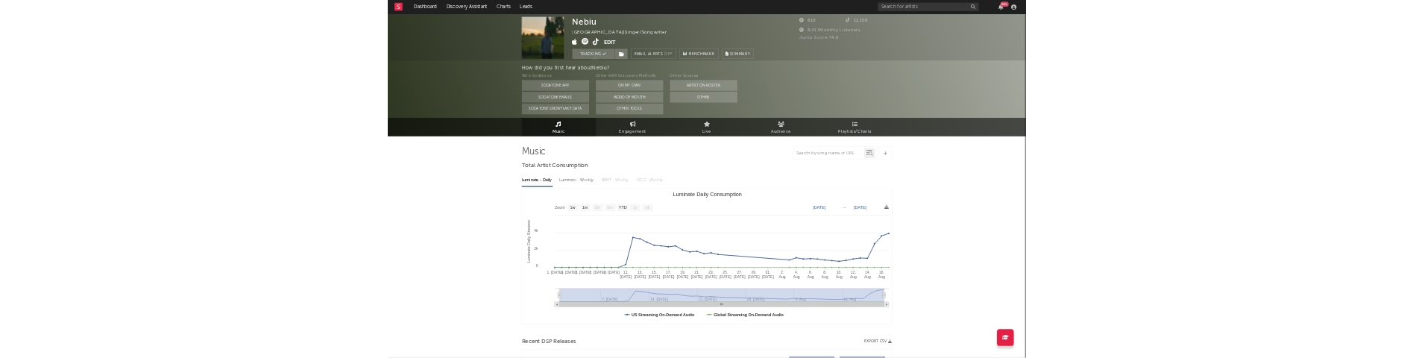
scroll to position [0, 0]
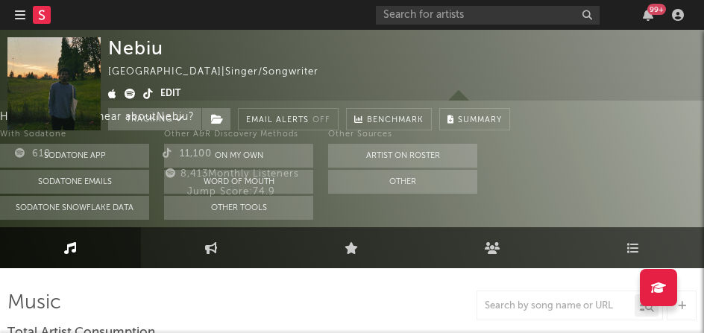
select select "Zoom"
